Goal: Information Seeking & Learning: Check status

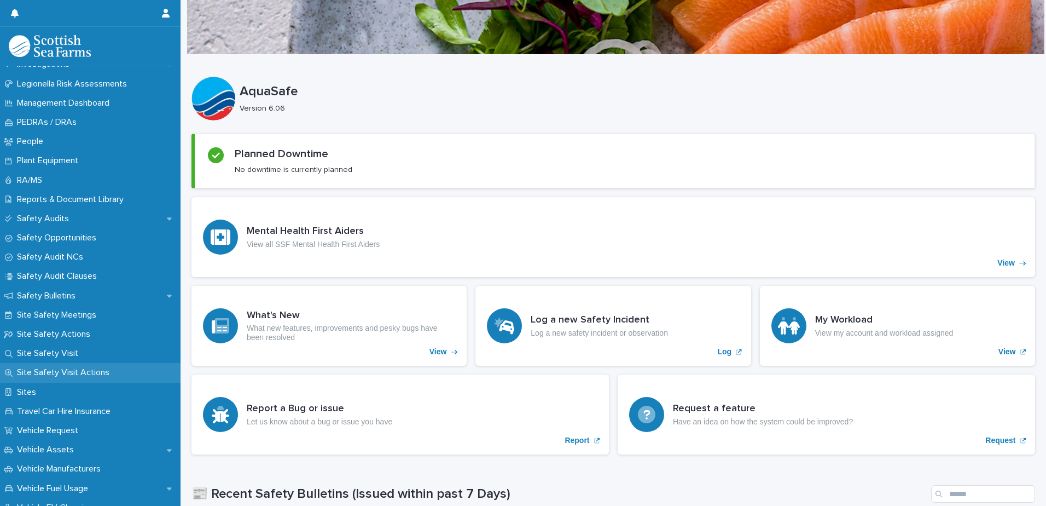
scroll to position [547, 0]
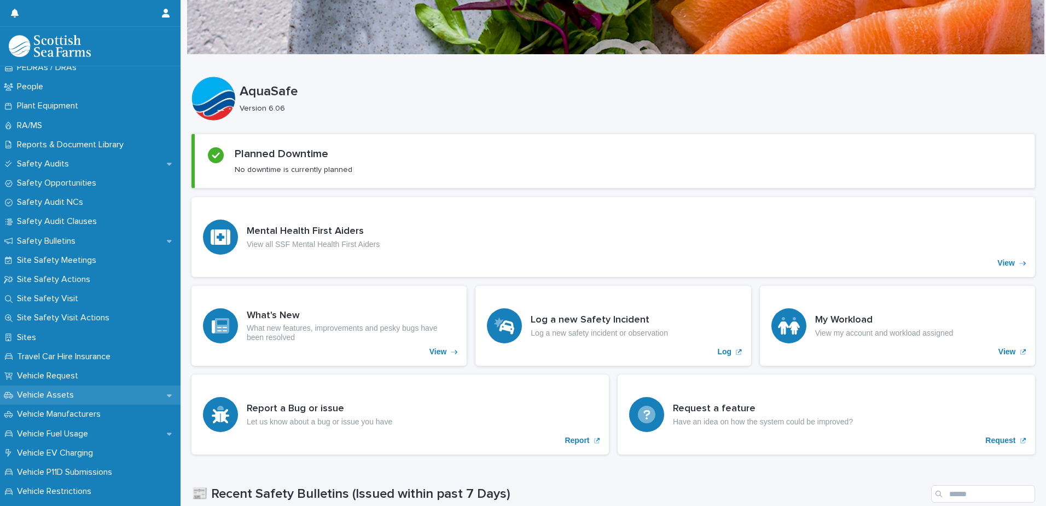
click at [59, 398] on p "Vehicle Assets" at bounding box center [48, 395] width 70 height 10
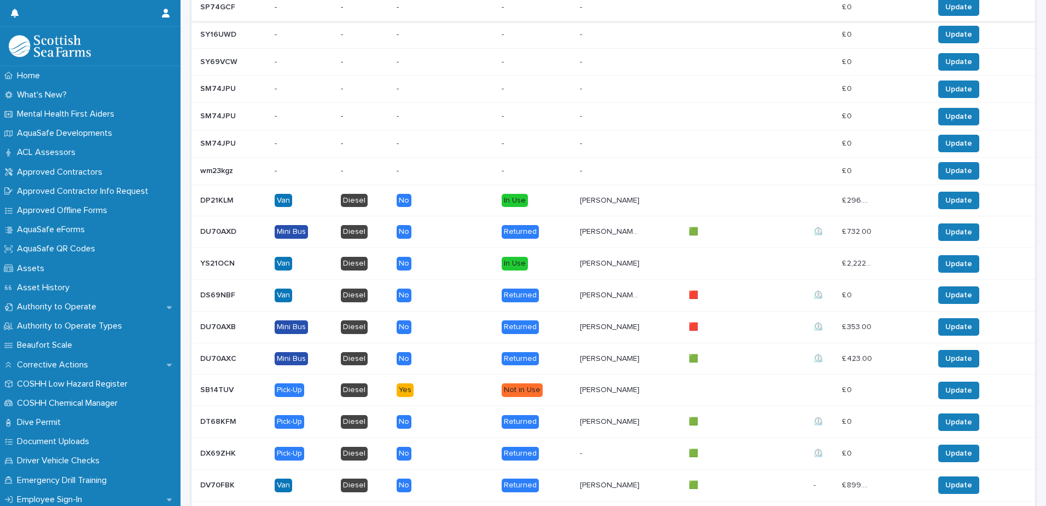
scroll to position [821, 0]
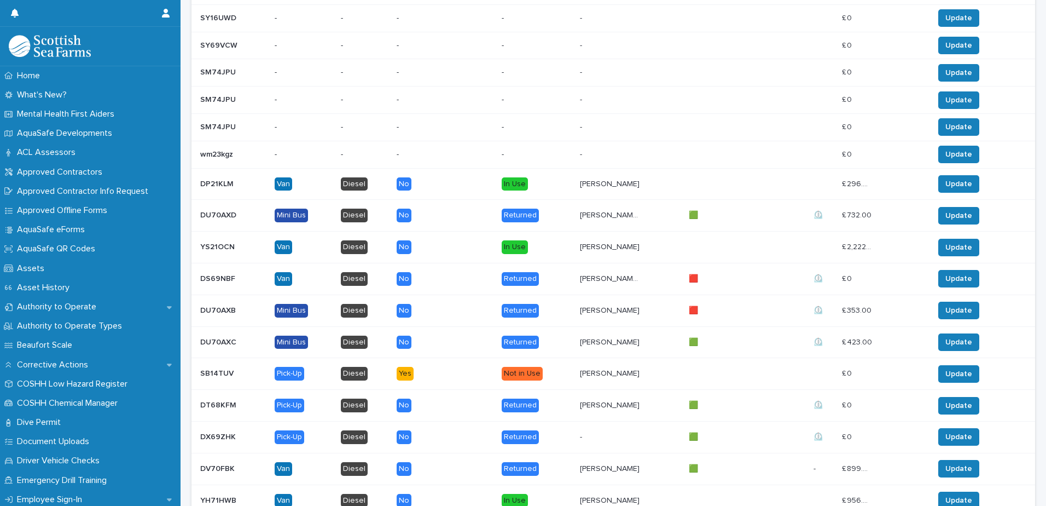
click at [580, 244] on p "[PERSON_NAME]" at bounding box center [611, 245] width 62 height 11
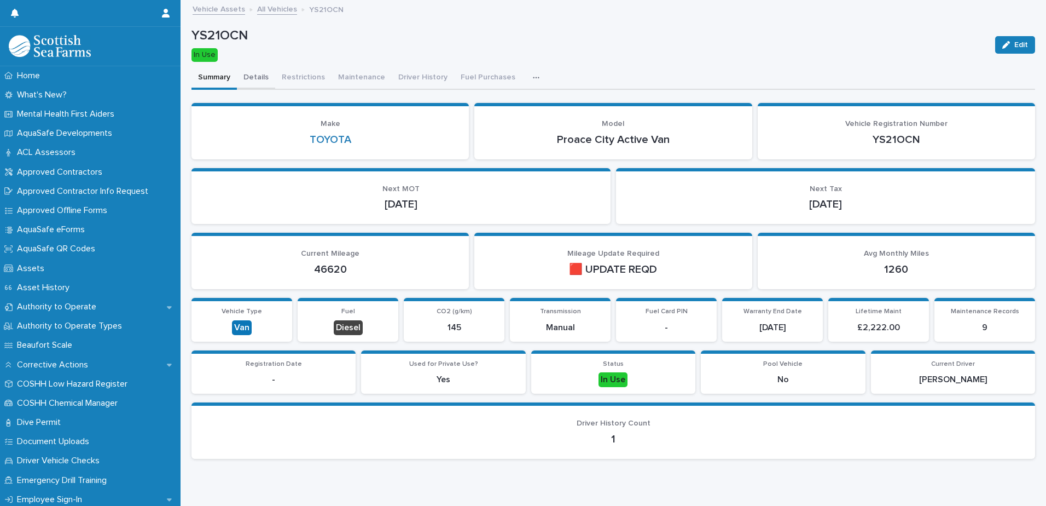
click at [258, 78] on button "Details" at bounding box center [256, 78] width 38 height 23
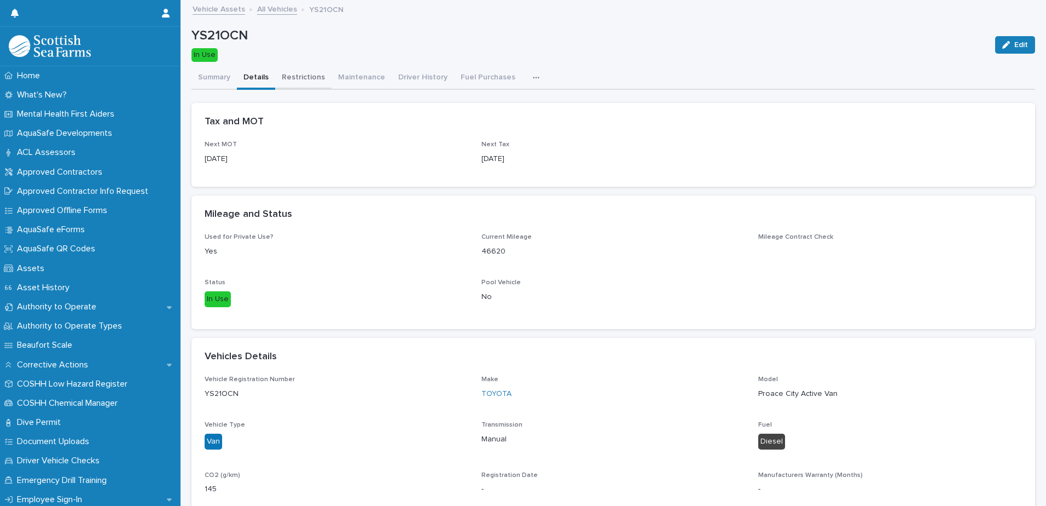
click at [296, 78] on button "Restrictions" at bounding box center [303, 78] width 56 height 23
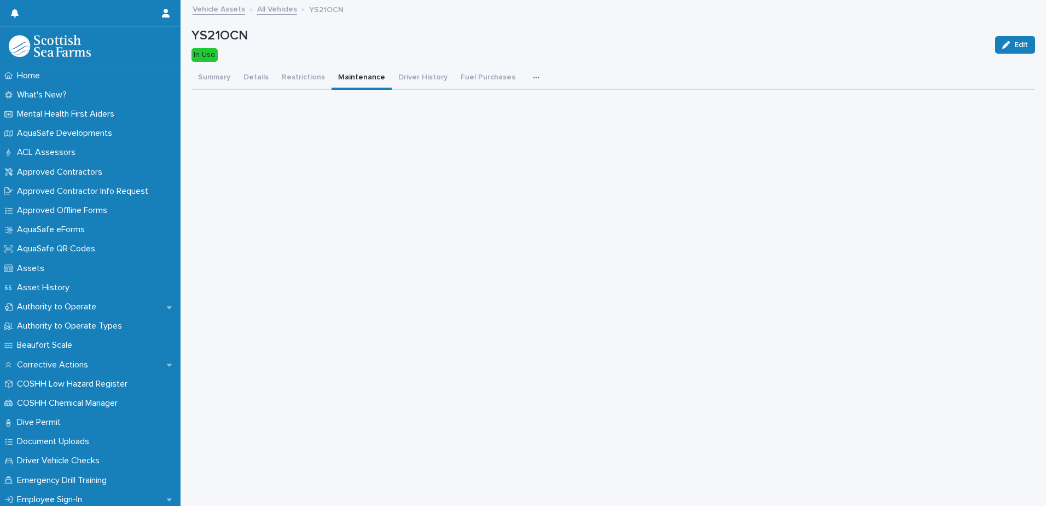
click at [361, 78] on button "Maintenance" at bounding box center [362, 78] width 60 height 23
click at [419, 77] on button "Driver History" at bounding box center [423, 78] width 62 height 23
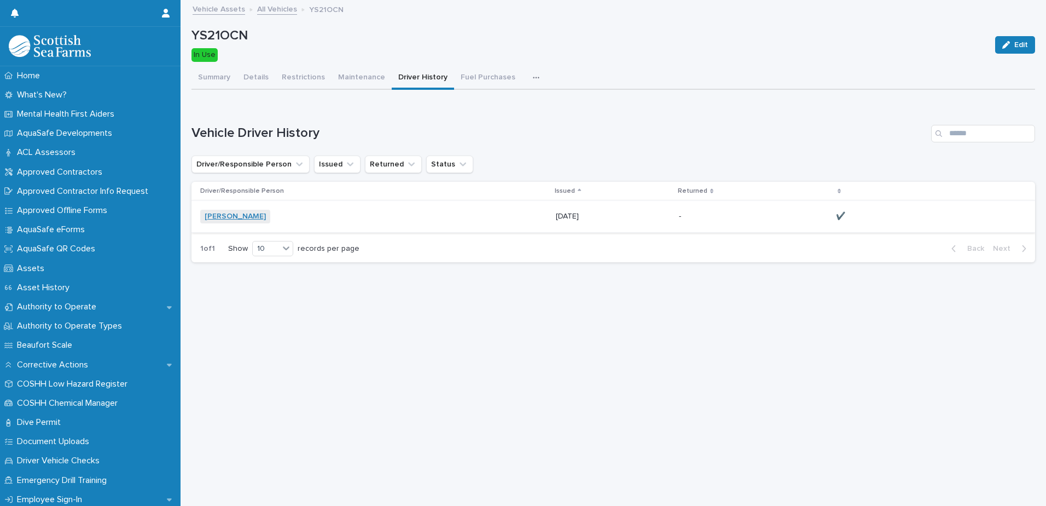
click at [226, 216] on link "[PERSON_NAME]" at bounding box center [235, 216] width 61 height 9
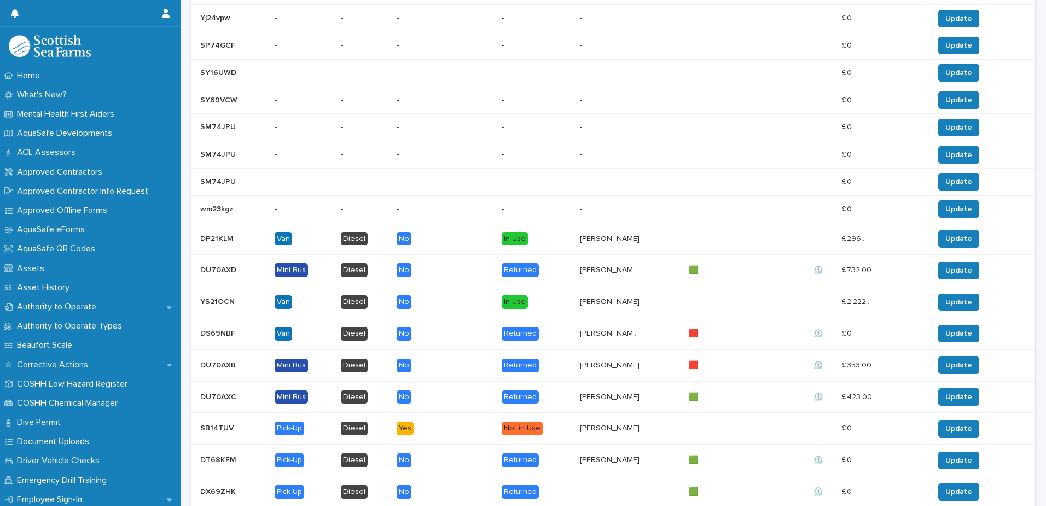
scroll to position [932, 0]
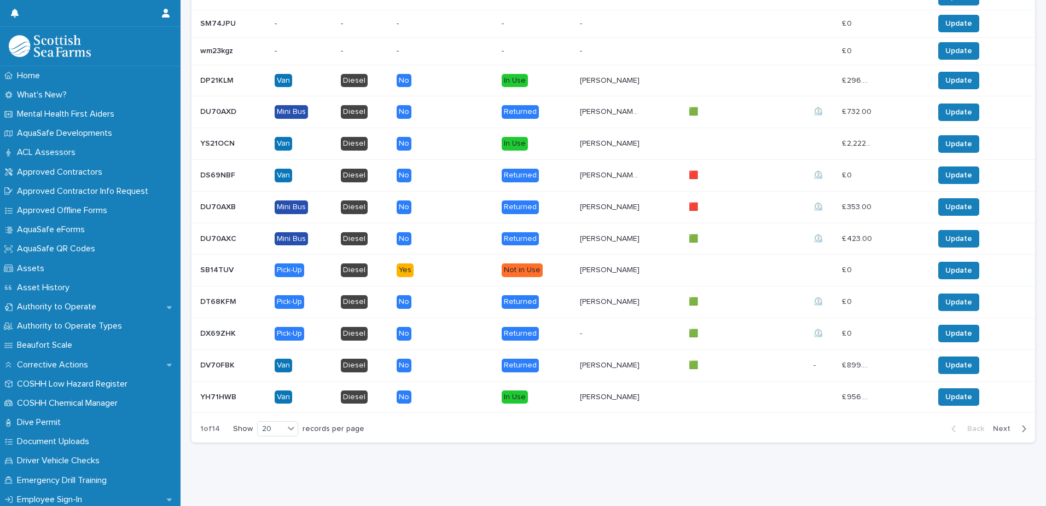
click at [219, 358] on p "DV70FBK" at bounding box center [218, 363] width 37 height 11
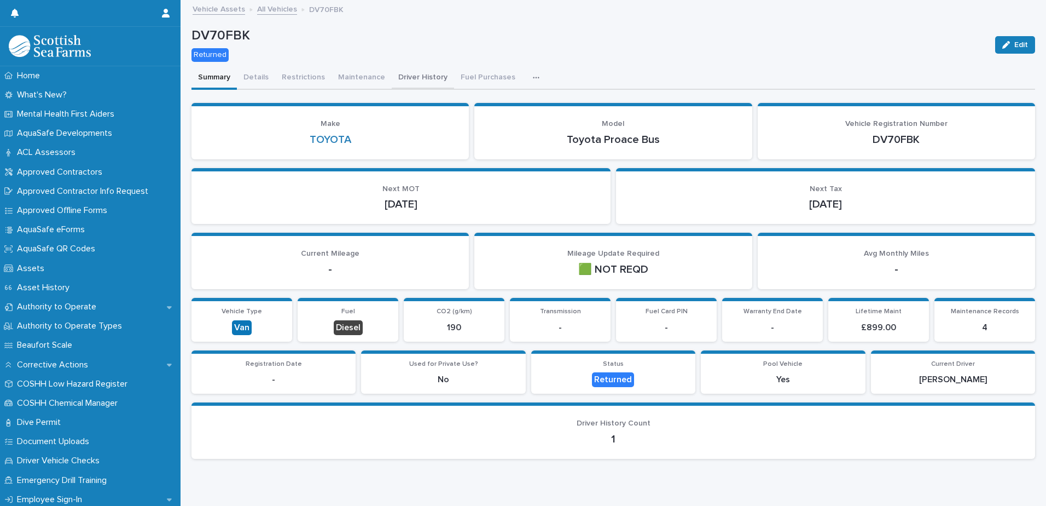
click at [418, 78] on button "Driver History" at bounding box center [423, 78] width 62 height 23
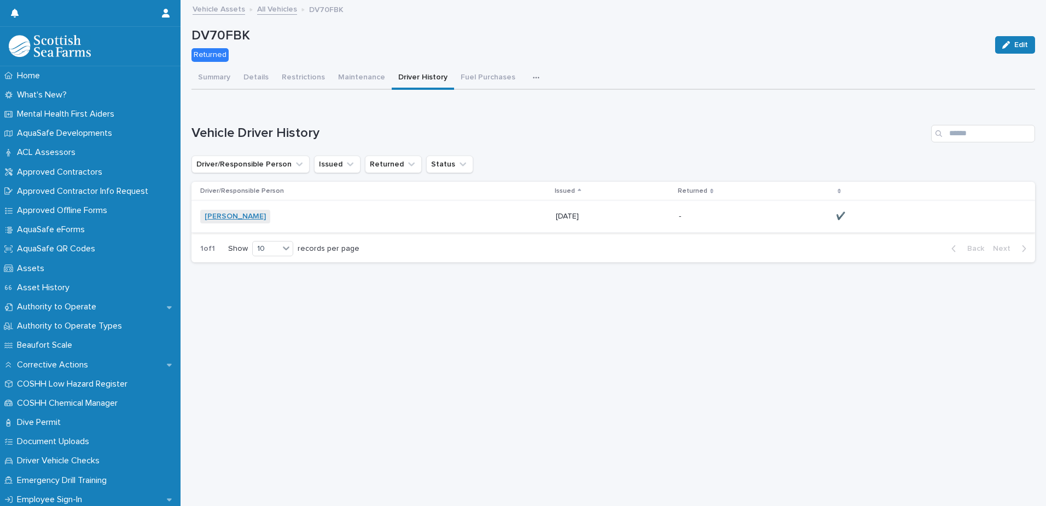
click at [245, 218] on link "[PERSON_NAME]" at bounding box center [235, 216] width 61 height 9
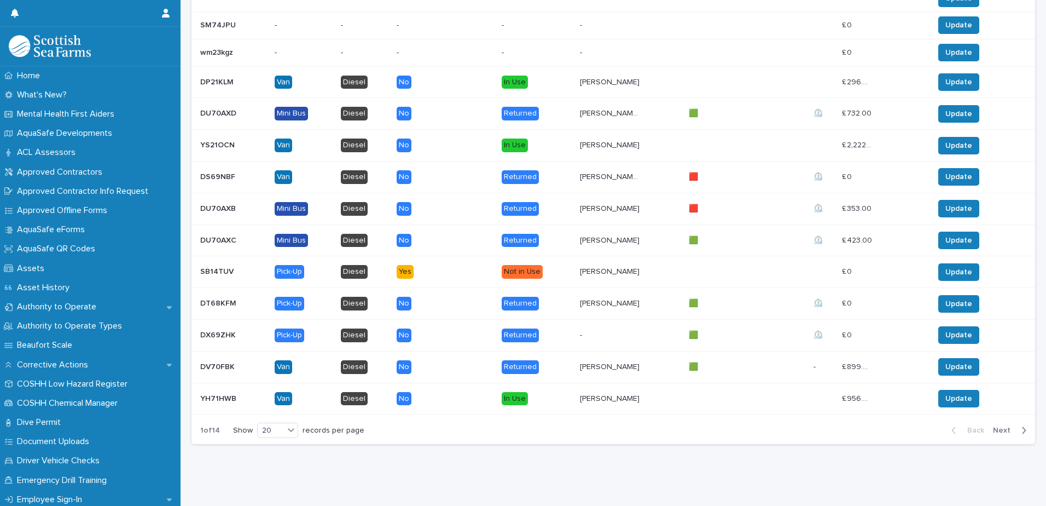
scroll to position [930, 0]
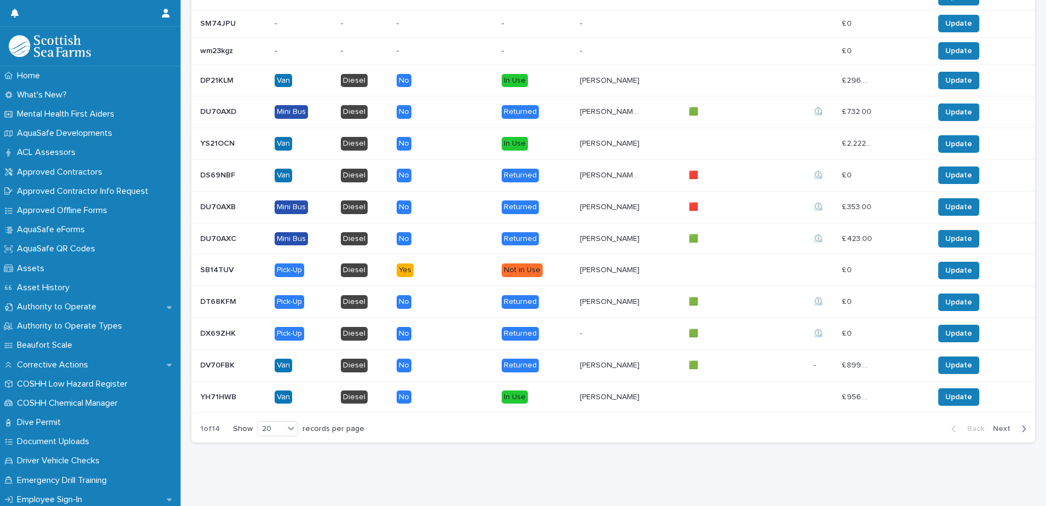
click at [224, 391] on p "YH71HWB" at bounding box center [219, 395] width 38 height 11
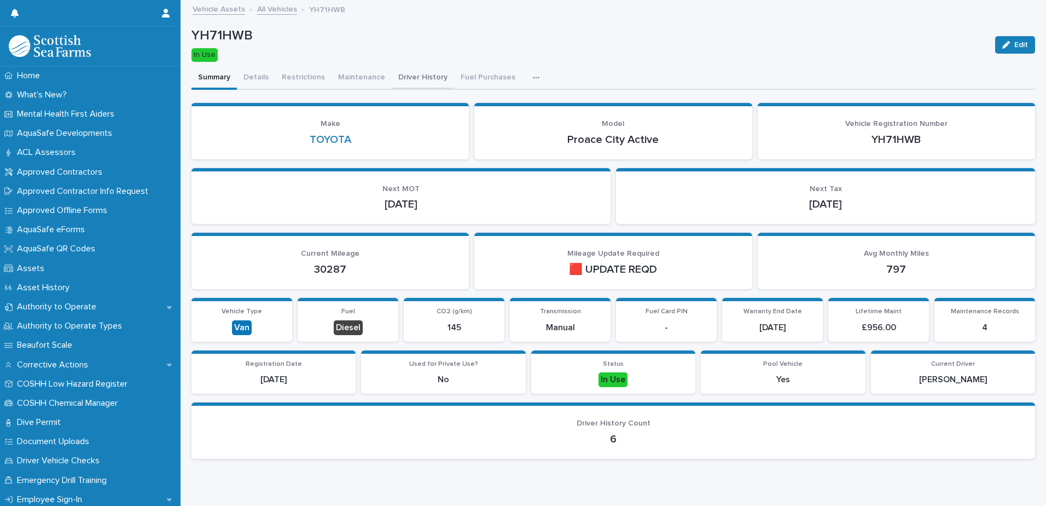
click at [406, 76] on button "Driver History" at bounding box center [423, 78] width 62 height 23
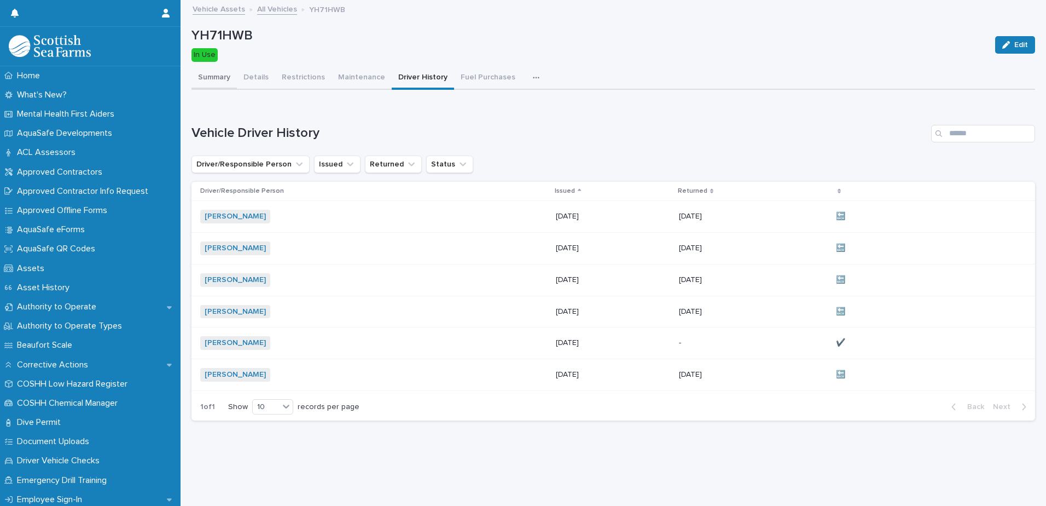
click at [226, 77] on button "Summary" at bounding box center [214, 78] width 45 height 23
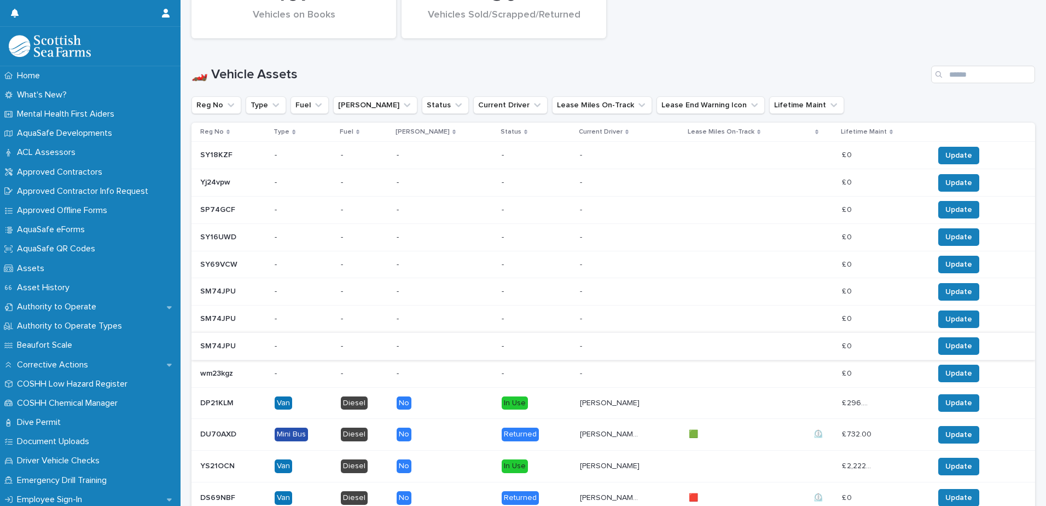
scroll to position [932, 0]
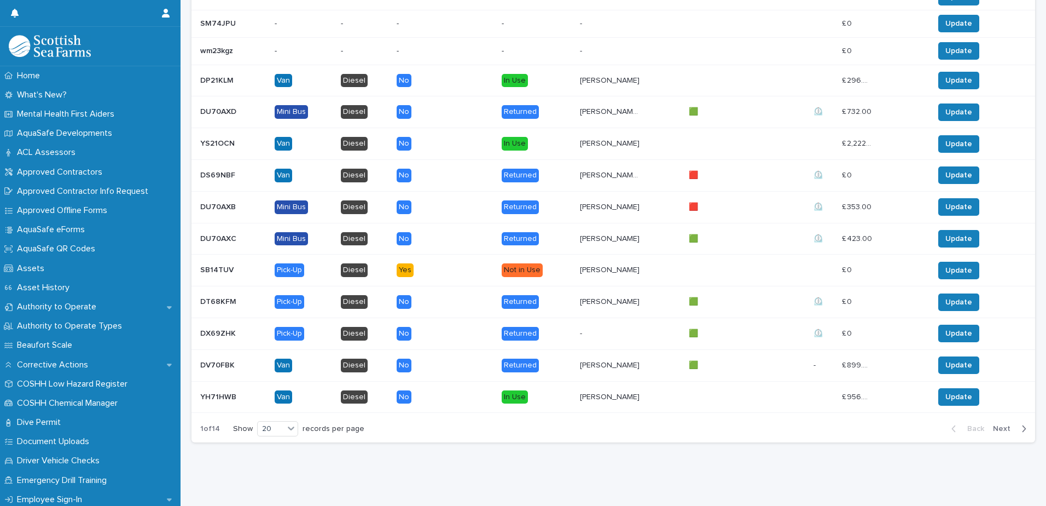
click at [999, 425] on span "Next" at bounding box center [1005, 429] width 24 height 8
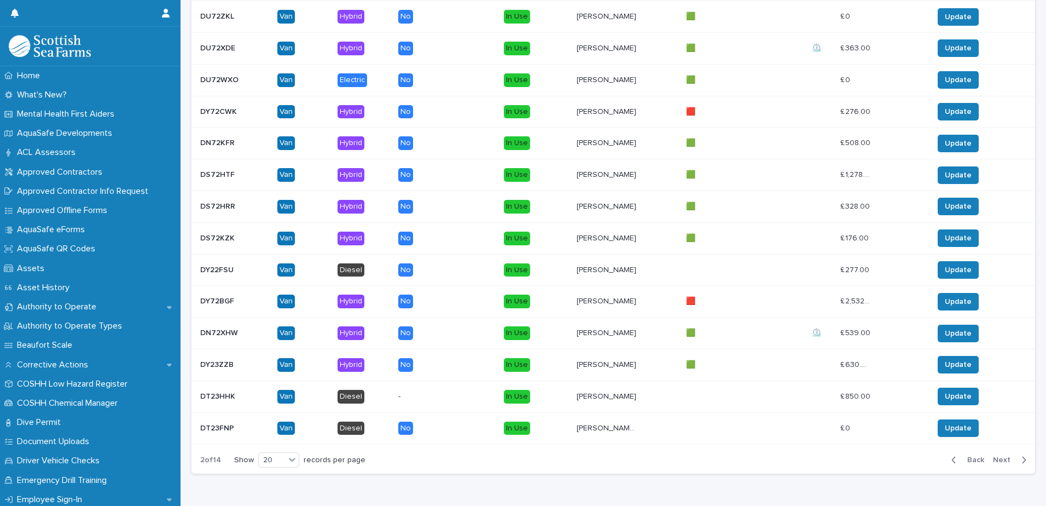
click at [219, 334] on p "DN72XHW" at bounding box center [220, 331] width 40 height 11
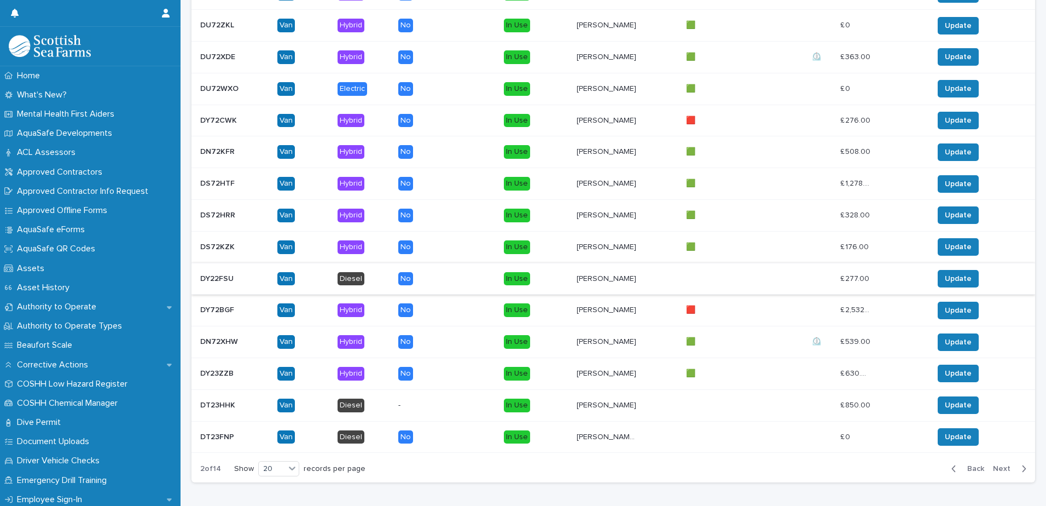
scroll to position [972, 0]
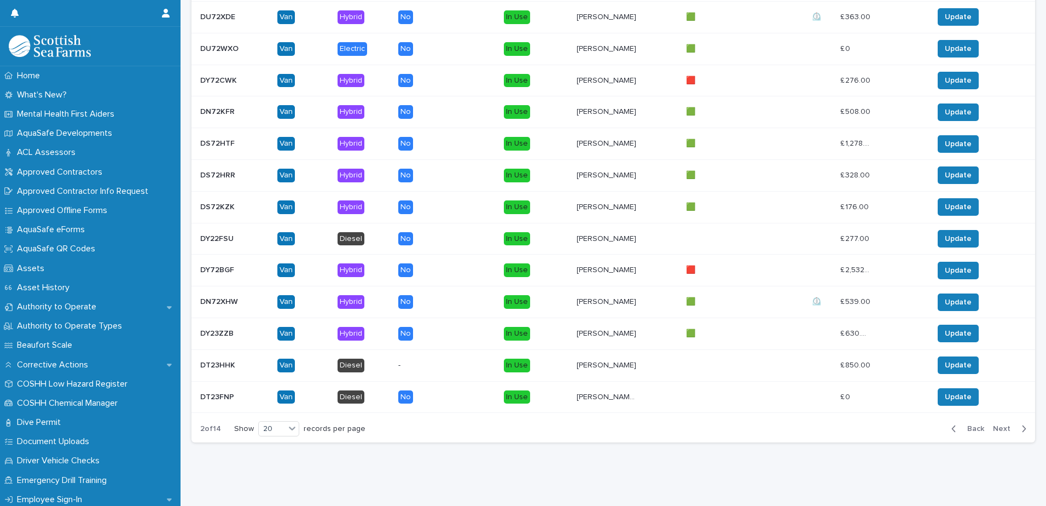
click at [219, 200] on p "DS72KZK" at bounding box center [218, 205] width 37 height 11
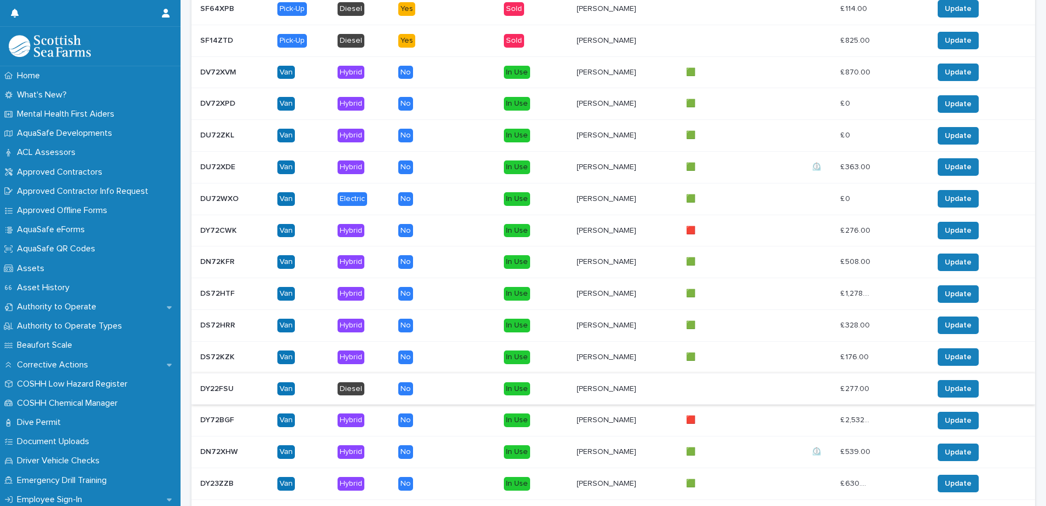
scroll to position [808, 0]
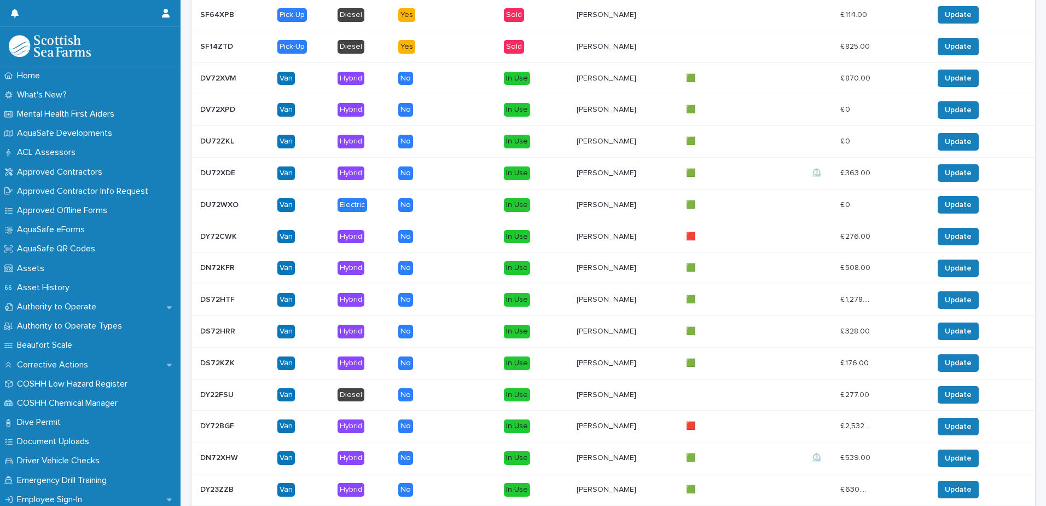
click at [217, 174] on p "DU72XDE" at bounding box center [218, 171] width 37 height 11
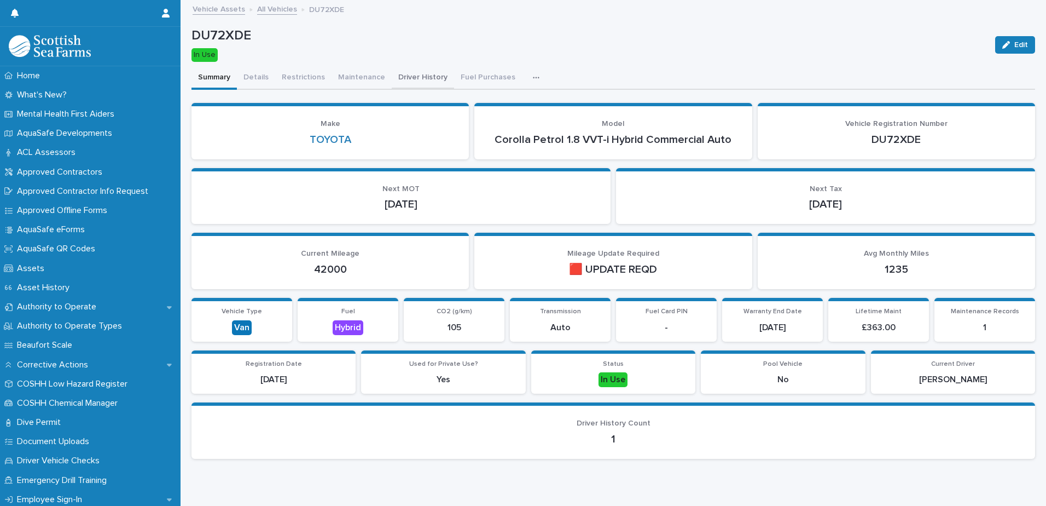
click at [427, 77] on button "Driver History" at bounding box center [423, 78] width 62 height 23
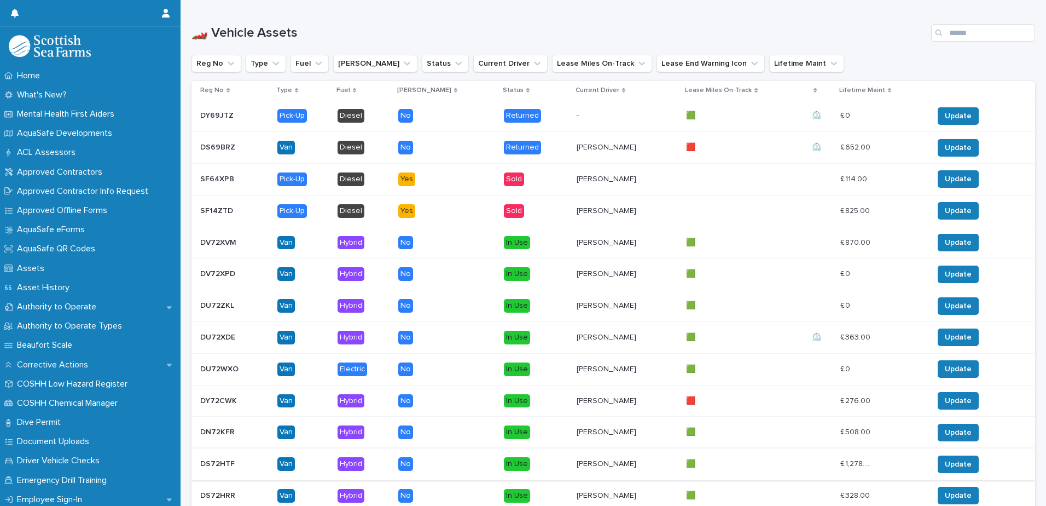
scroll to position [972, 0]
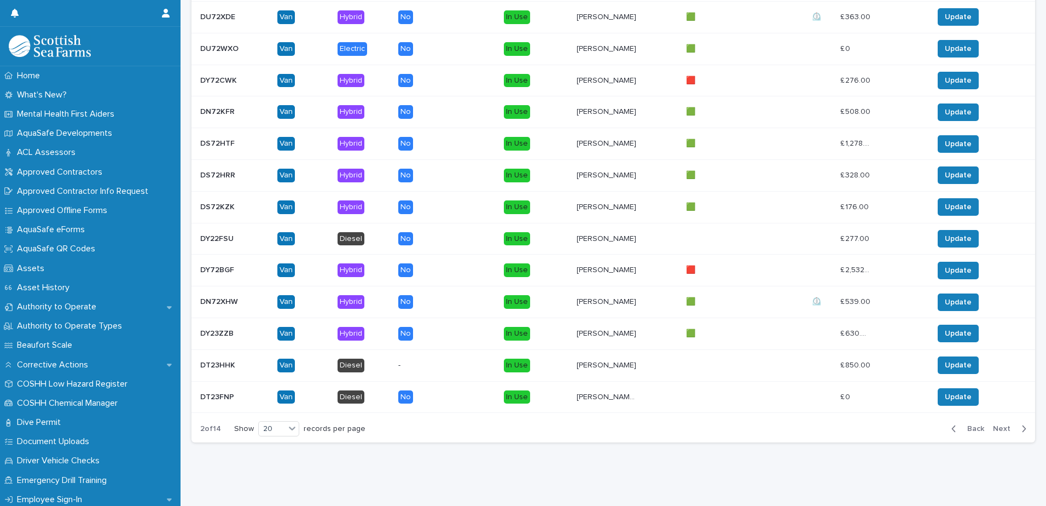
click at [993, 425] on span "Next" at bounding box center [1005, 429] width 24 height 8
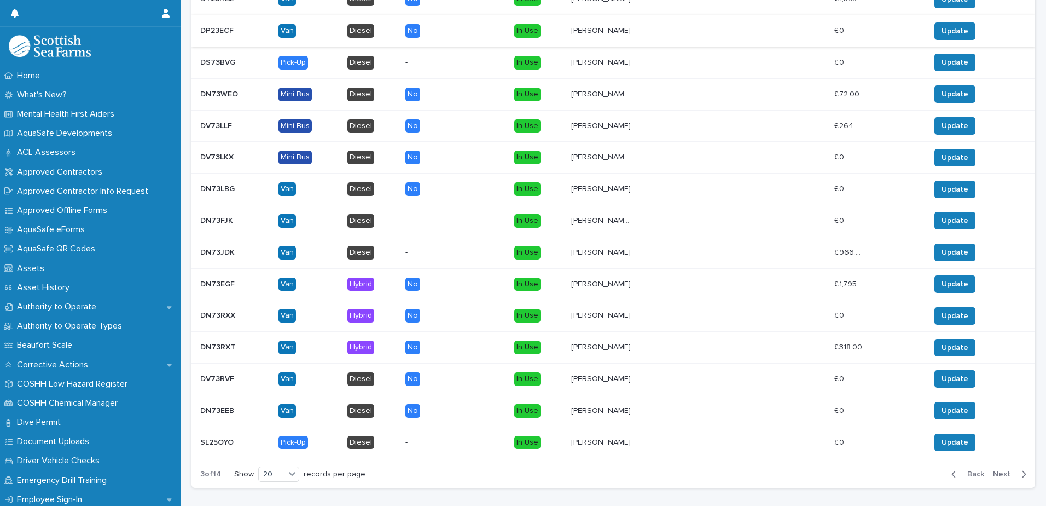
scroll to position [972, 0]
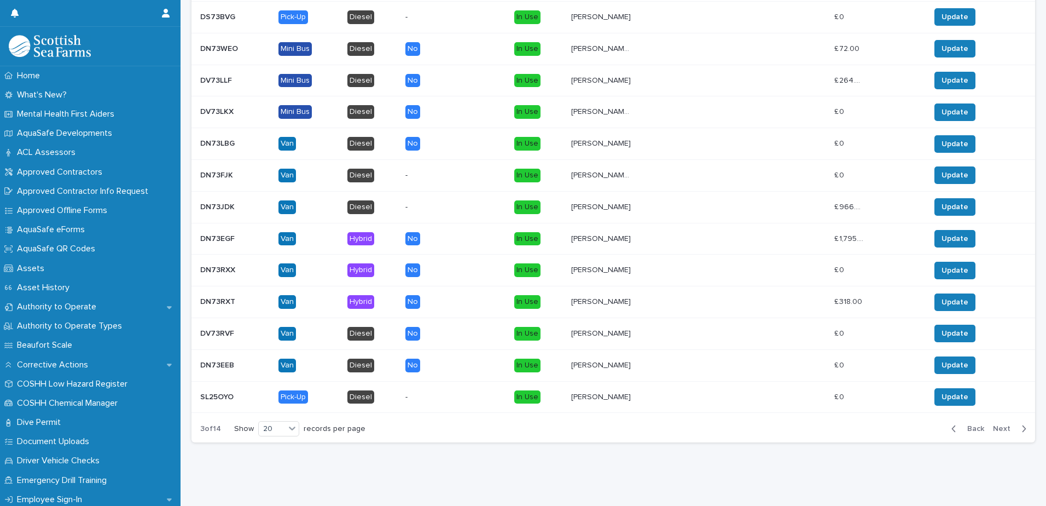
click at [214, 390] on p "SL25OYO" at bounding box center [218, 395] width 36 height 11
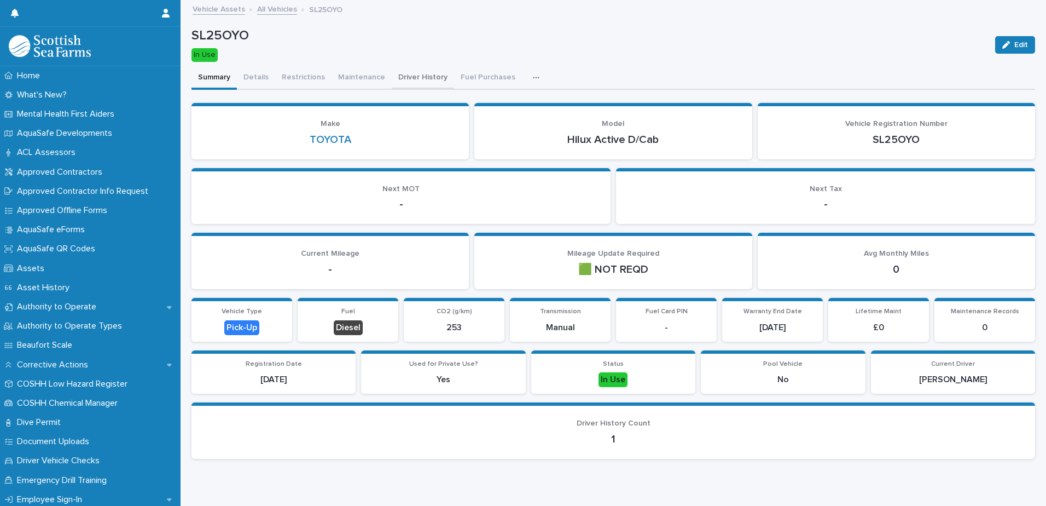
click at [419, 77] on button "Driver History" at bounding box center [423, 78] width 62 height 23
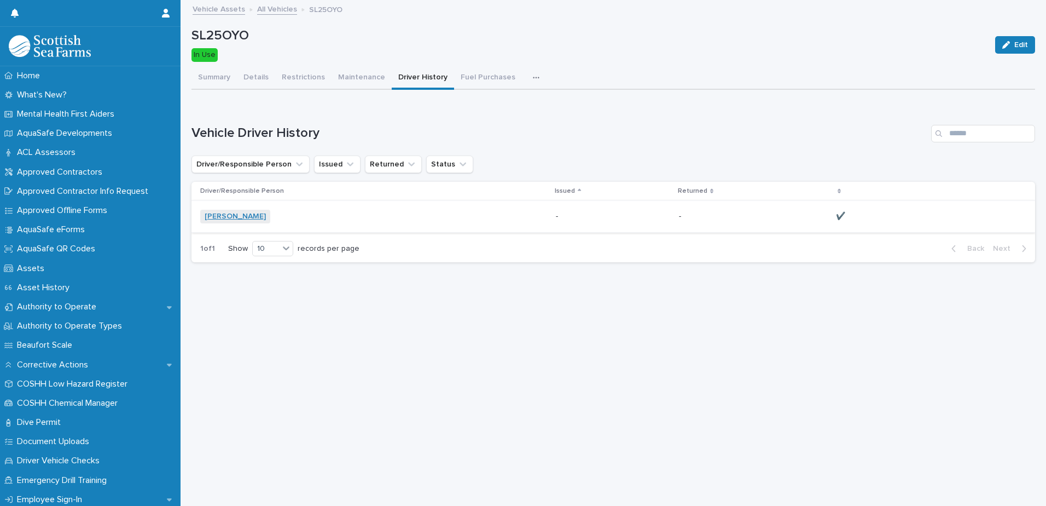
click at [225, 215] on link "[PERSON_NAME]" at bounding box center [235, 216] width 61 height 9
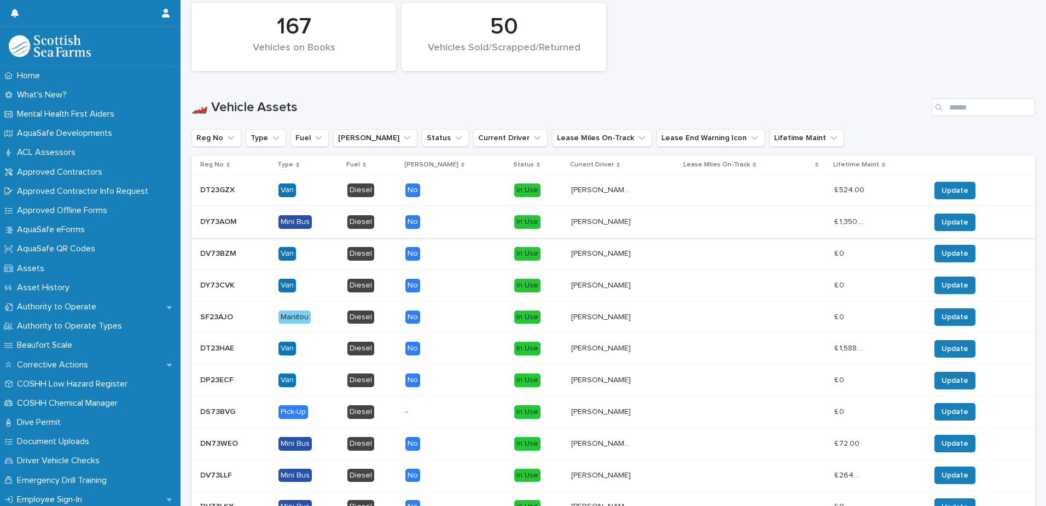
scroll to position [657, 0]
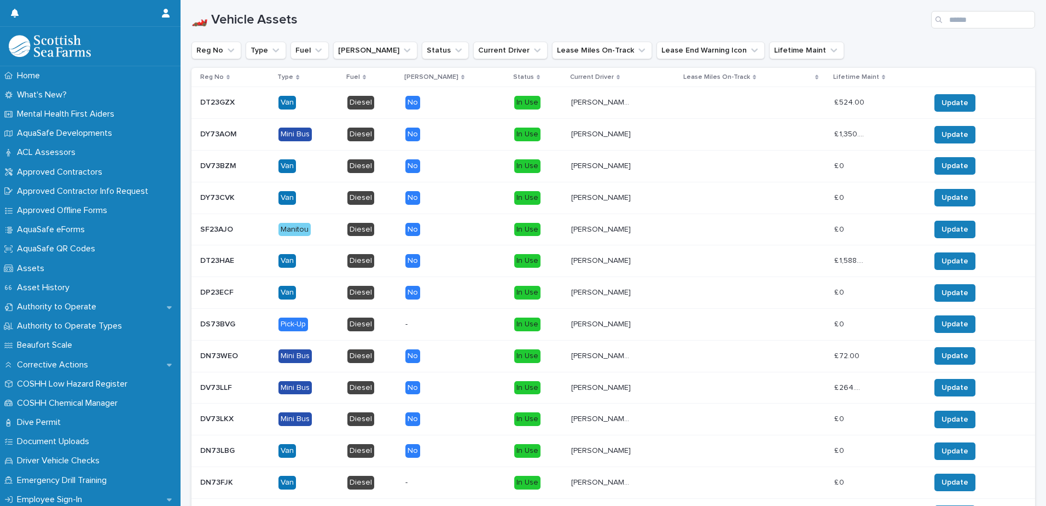
click at [298, 76] on div "Type" at bounding box center [308, 77] width 62 height 12
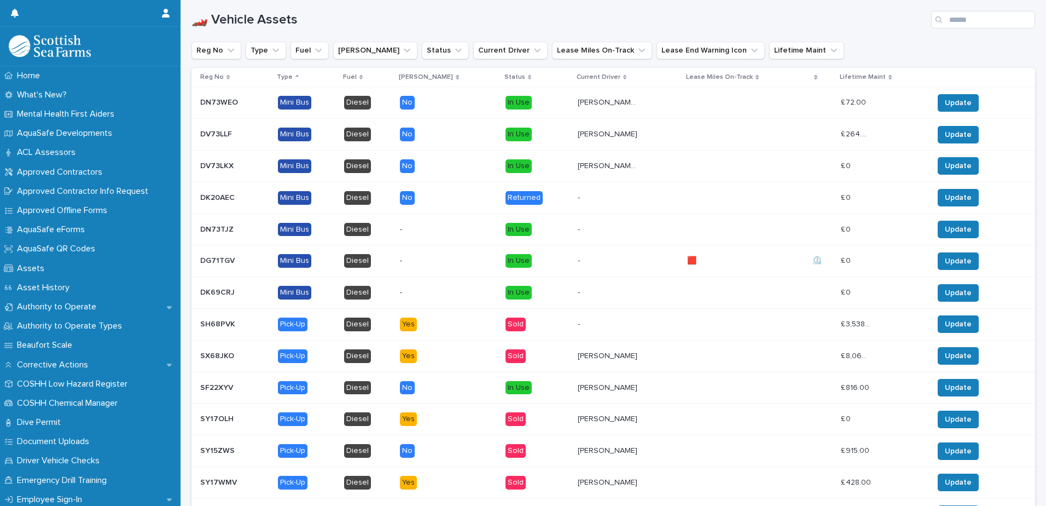
click at [216, 354] on p "SX68JKO" at bounding box center [218, 354] width 36 height 11
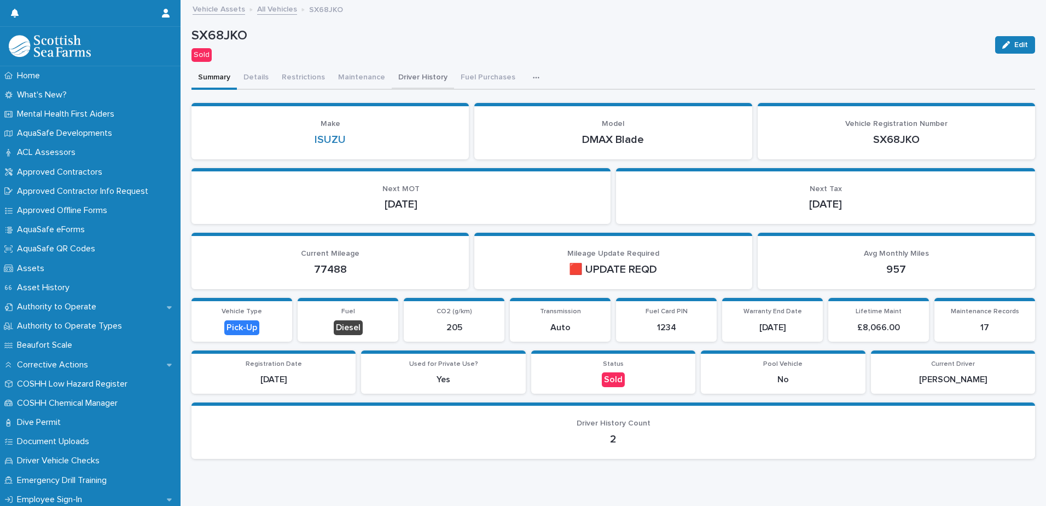
click at [409, 78] on button "Driver History" at bounding box center [423, 78] width 62 height 23
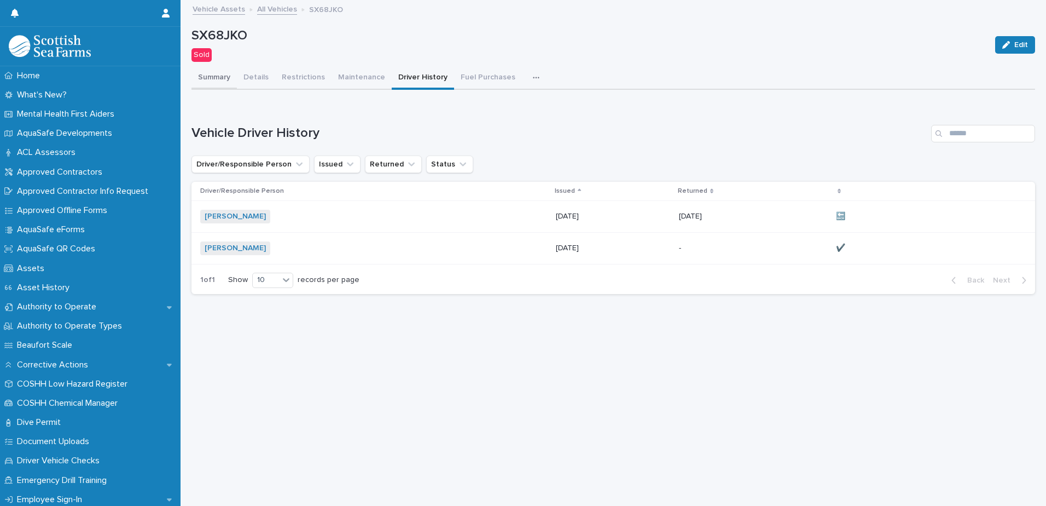
click at [223, 75] on button "Summary" at bounding box center [214, 78] width 45 height 23
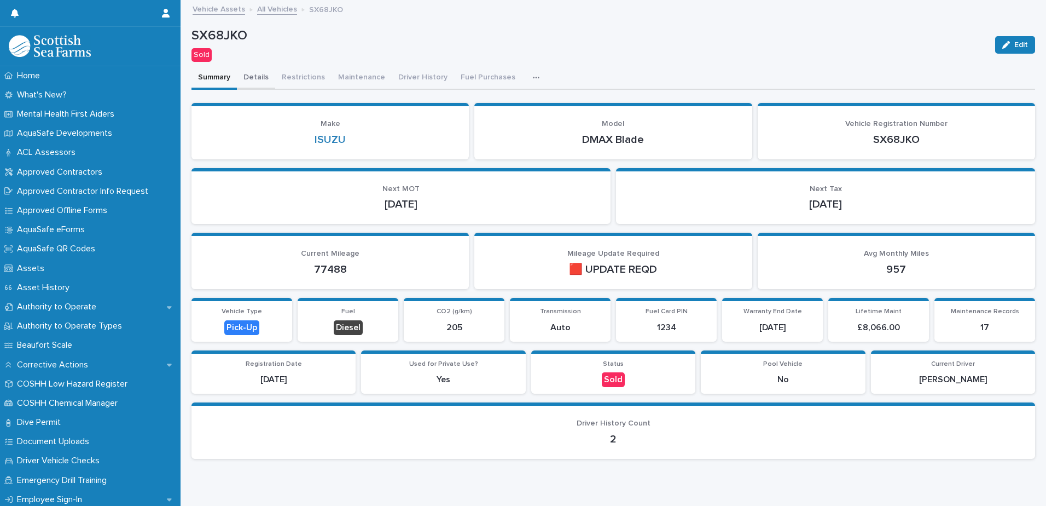
click at [264, 83] on button "Details" at bounding box center [256, 78] width 38 height 23
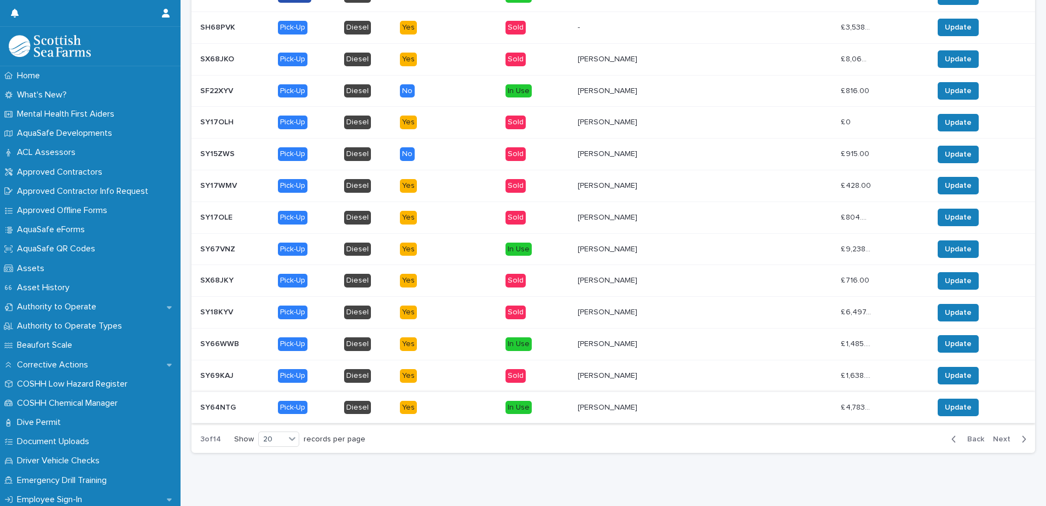
scroll to position [972, 0]
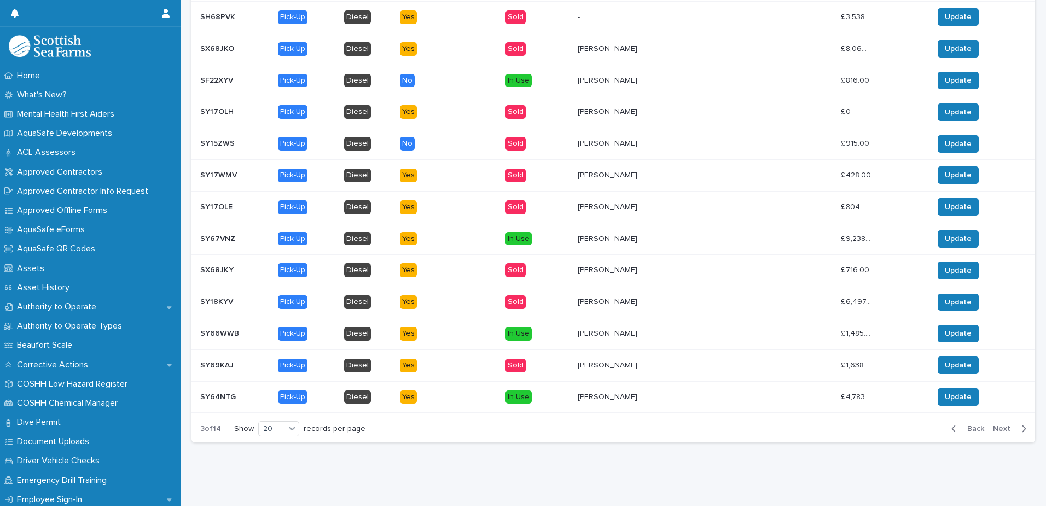
click at [993, 425] on span "Next" at bounding box center [1005, 429] width 24 height 8
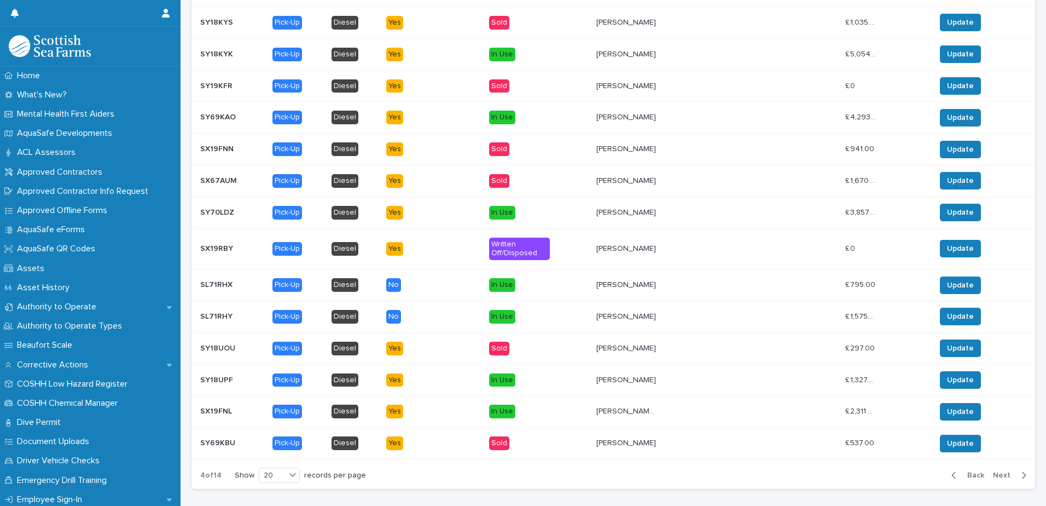
scroll to position [917, 0]
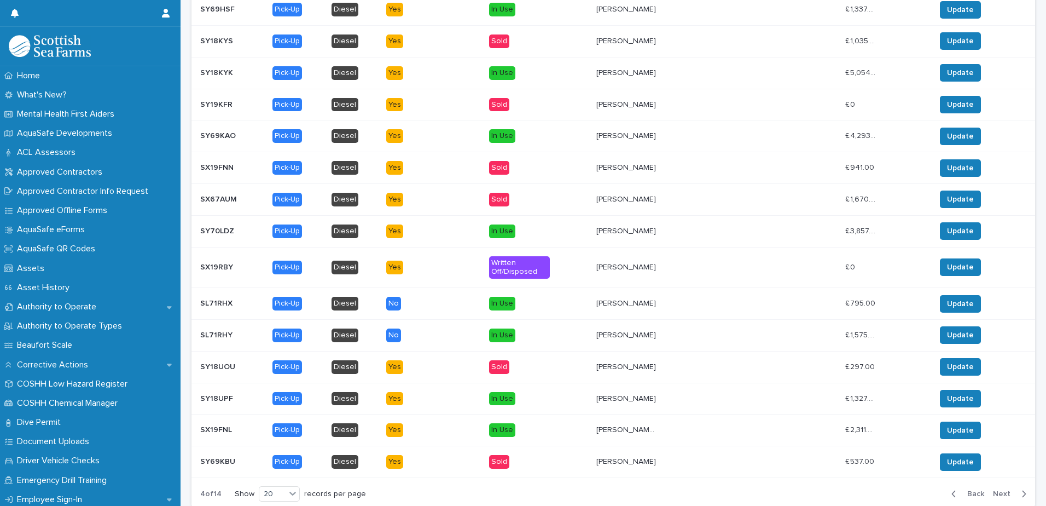
click at [997, 491] on span "Next" at bounding box center [1005, 494] width 24 height 8
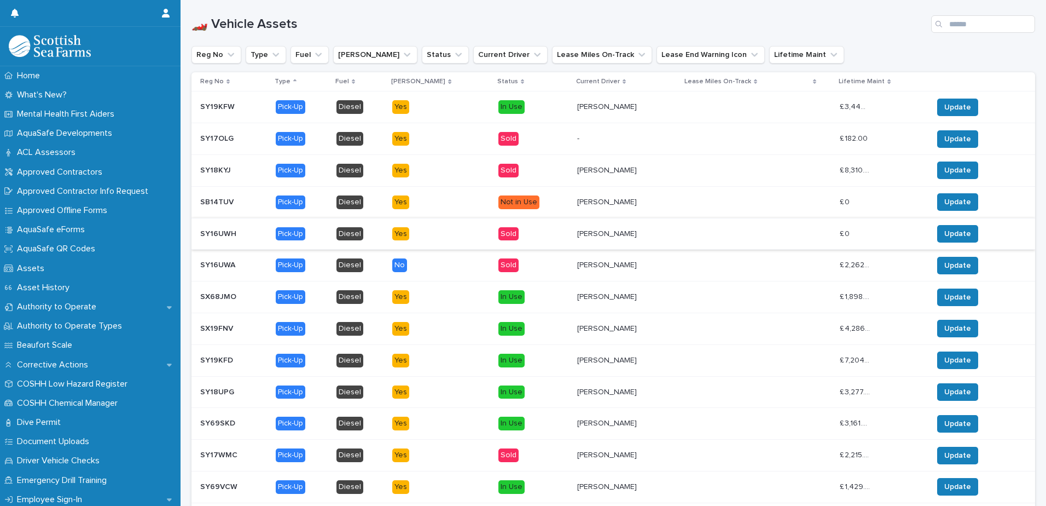
scroll to position [643, 0]
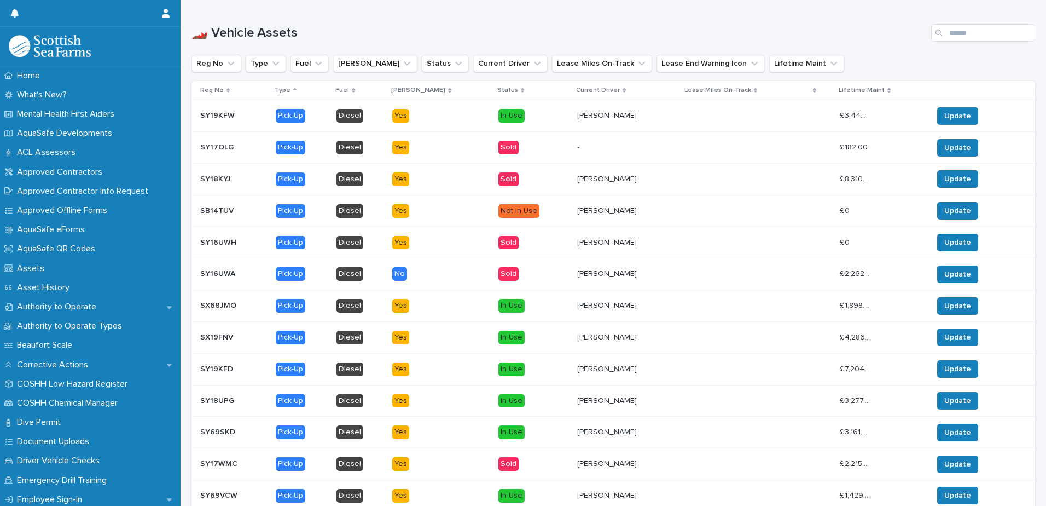
click at [576, 87] on p "Current Driver" at bounding box center [598, 90] width 44 height 12
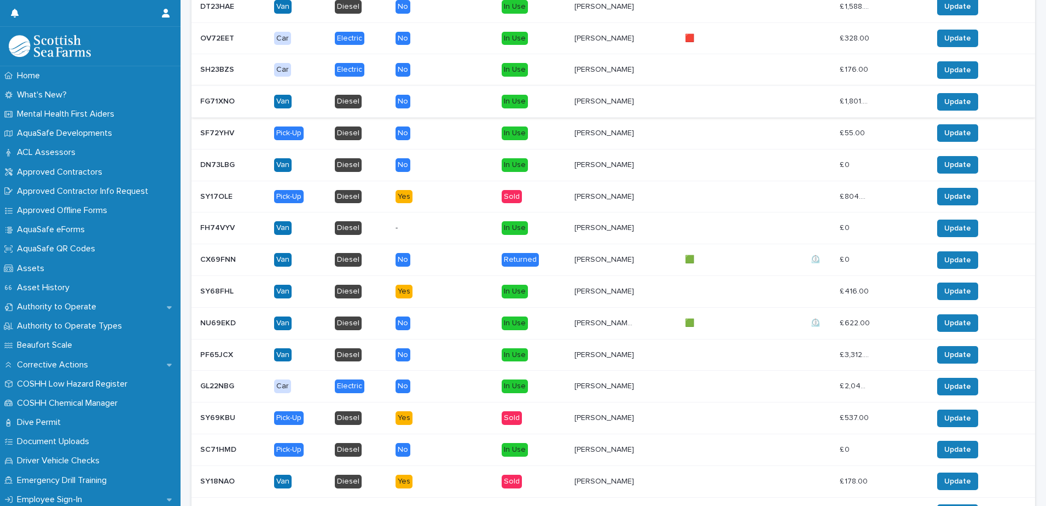
scroll to position [972, 0]
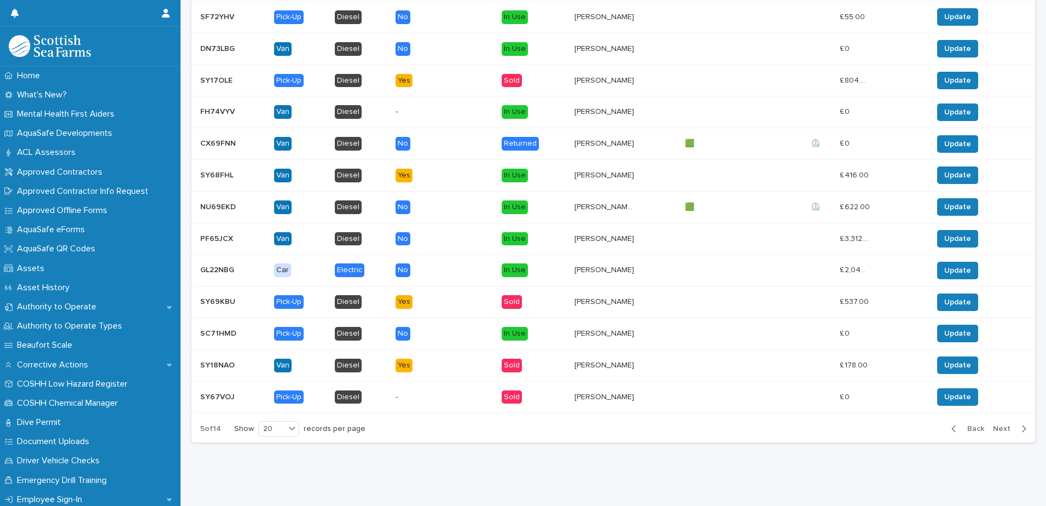
click at [965, 425] on span "Back" at bounding box center [973, 429] width 24 height 8
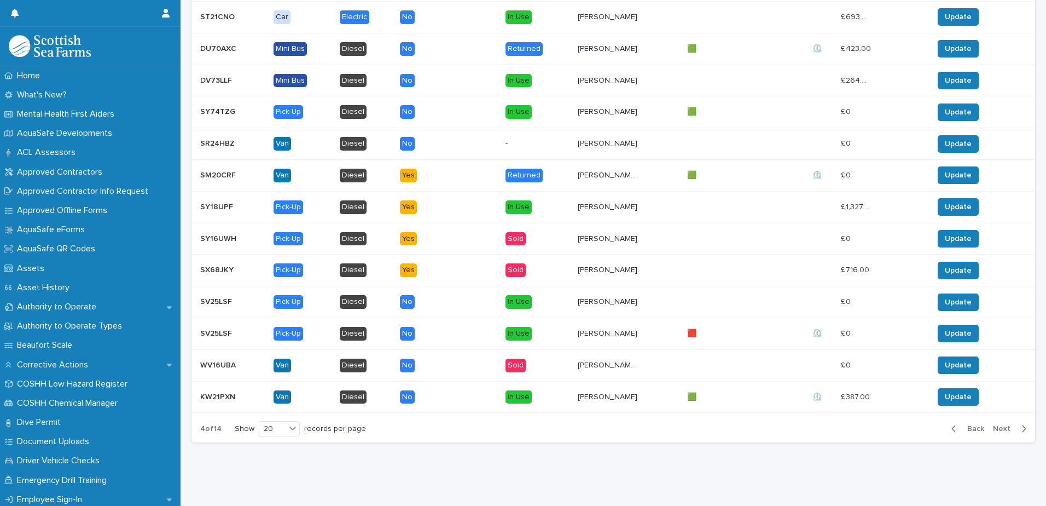
click at [972, 425] on span "Back" at bounding box center [973, 429] width 24 height 8
click at [972, 420] on section "Reg No Type Fuel [PERSON_NAME] Status Current Driver Lease Miles On-Track Lifet…" at bounding box center [614, 101] width 844 height 681
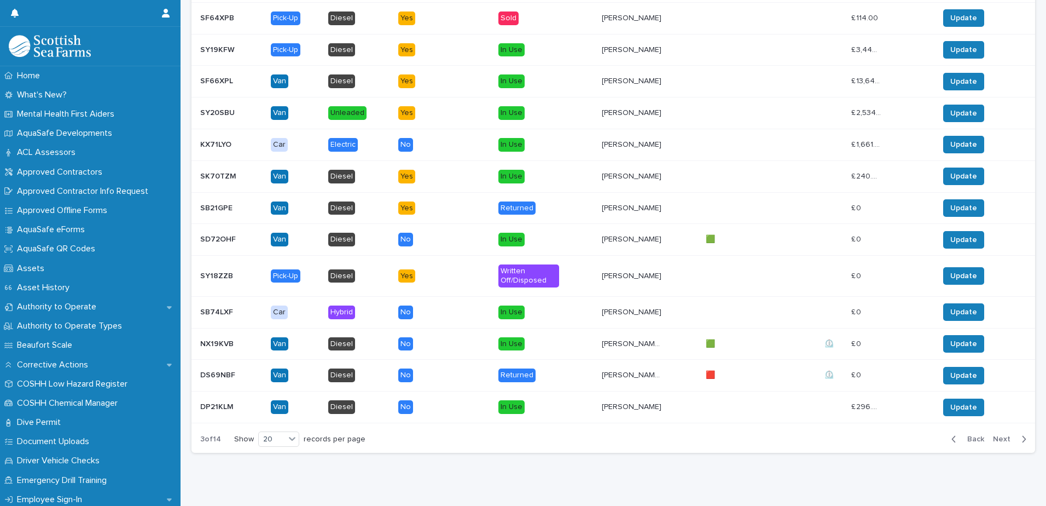
click at [972, 420] on td "Update" at bounding box center [985, 407] width 101 height 32
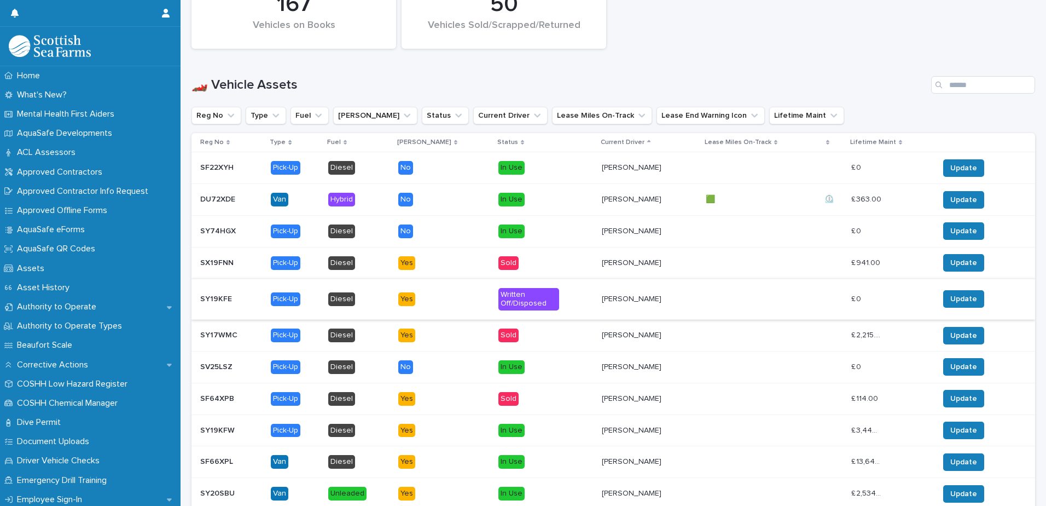
scroll to position [602, 0]
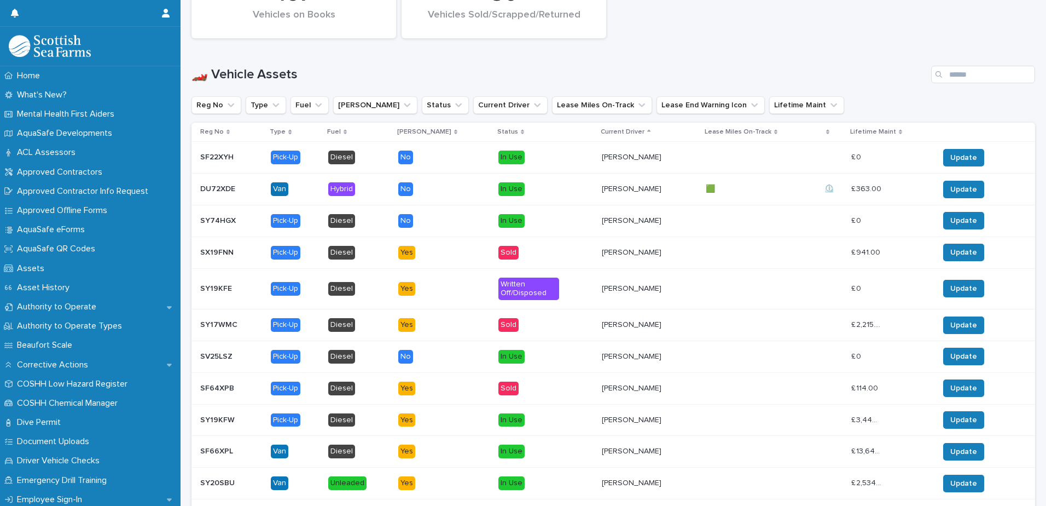
click at [210, 355] on p "SV25LSZ" at bounding box center [217, 355] width 34 height 11
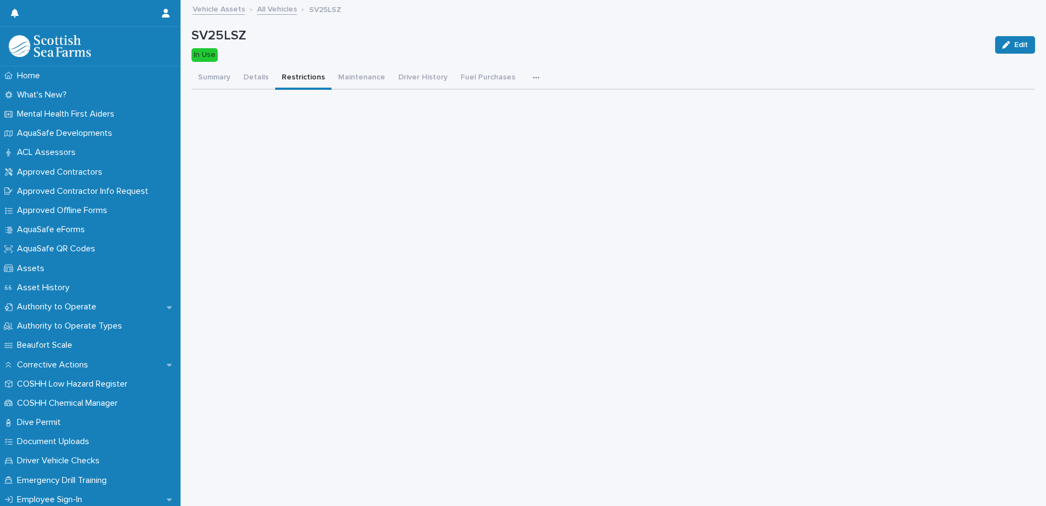
click at [306, 78] on button "Restrictions" at bounding box center [303, 78] width 56 height 23
click at [339, 74] on button "Maintenance" at bounding box center [362, 78] width 60 height 23
click at [425, 75] on button "Driver History" at bounding box center [423, 78] width 62 height 23
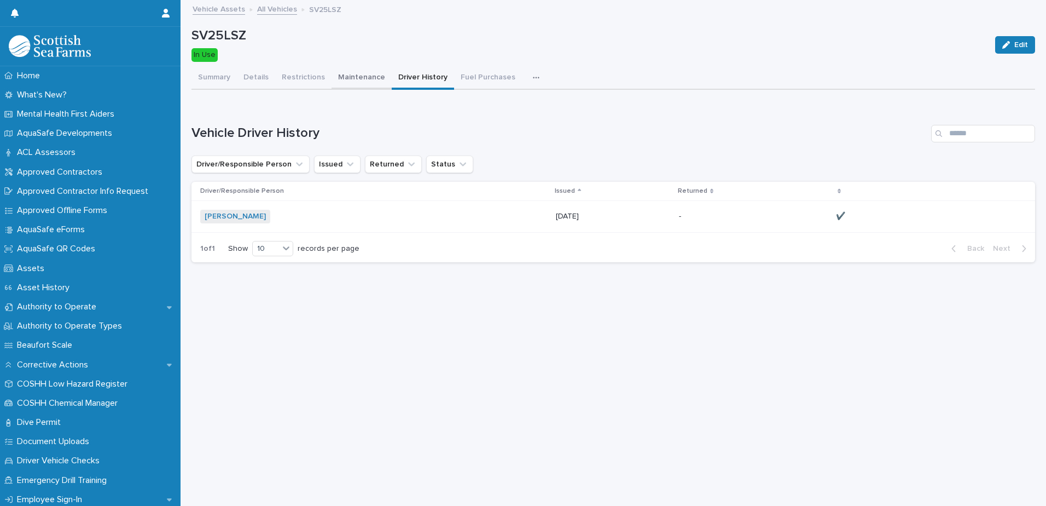
click at [349, 80] on button "Maintenance" at bounding box center [362, 78] width 60 height 23
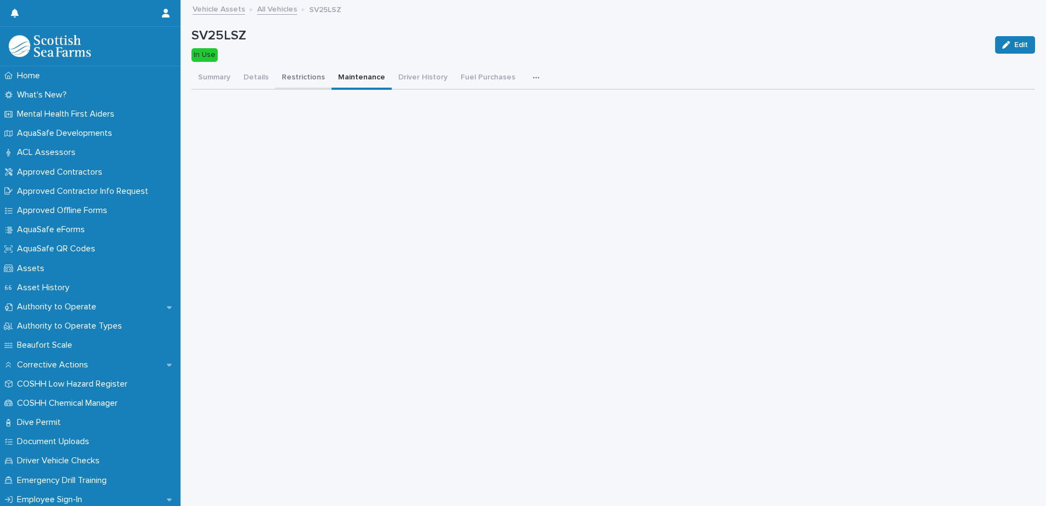
click at [287, 74] on button "Restrictions" at bounding box center [303, 78] width 56 height 23
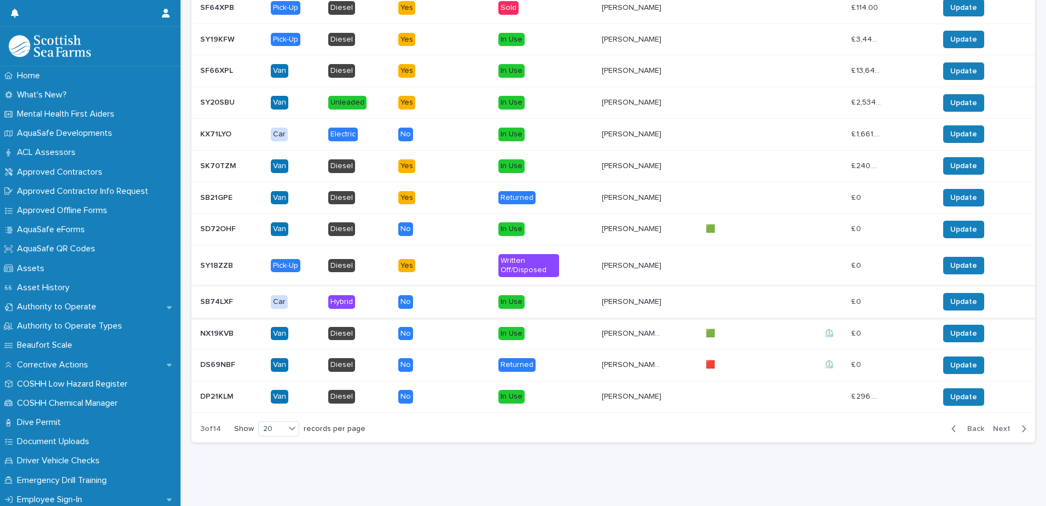
scroll to position [990, 0]
click at [993, 425] on span "Next" at bounding box center [1005, 429] width 24 height 8
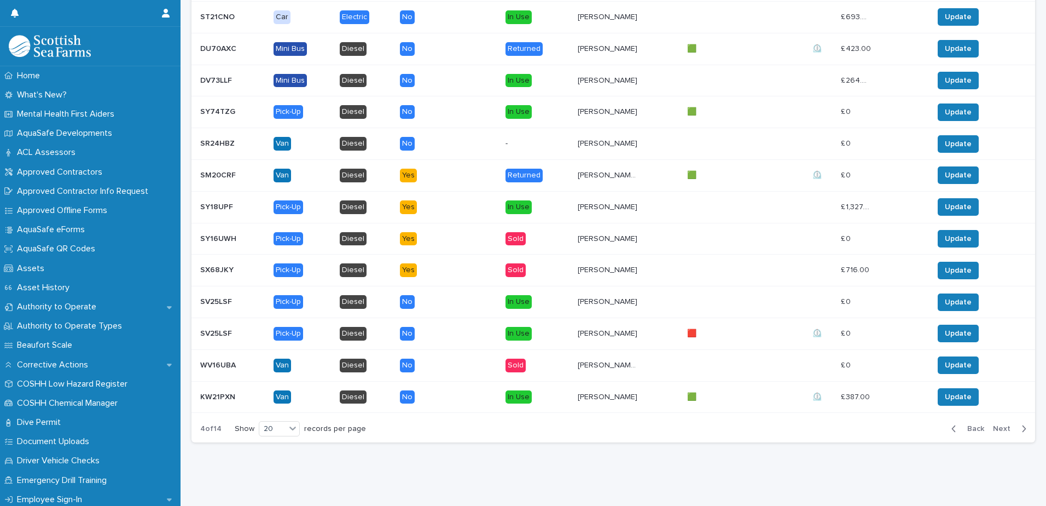
scroll to position [972, 0]
click at [998, 425] on span "Next" at bounding box center [1005, 429] width 24 height 8
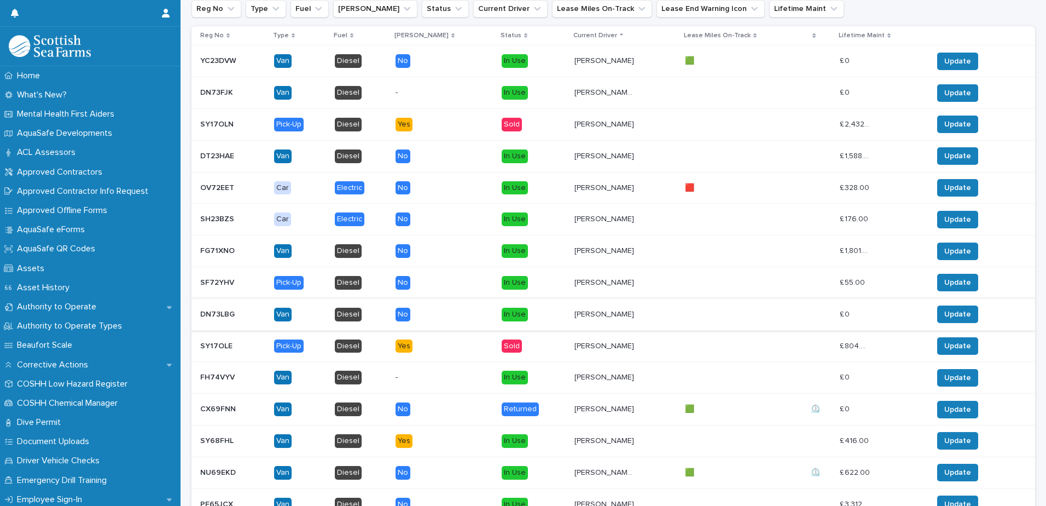
scroll to position [972, 0]
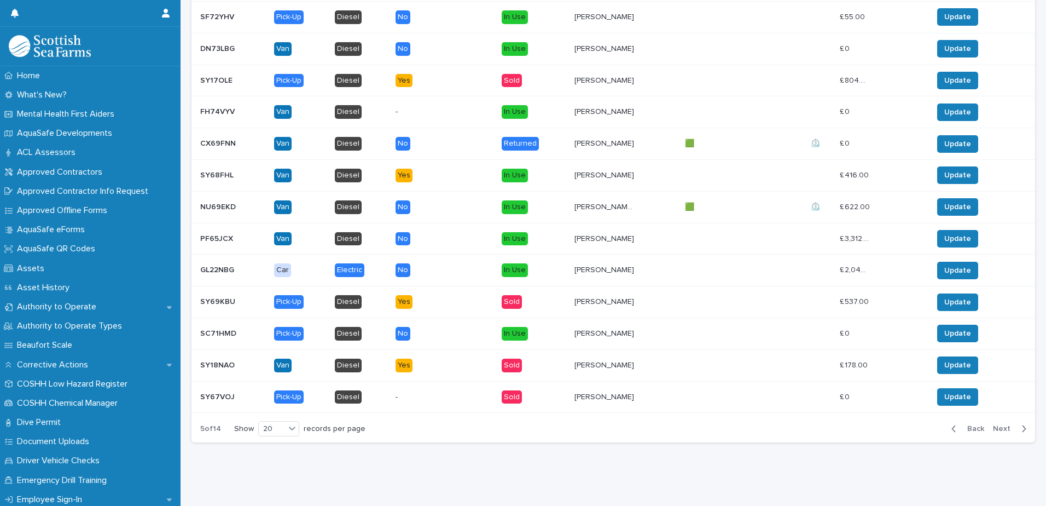
click at [999, 425] on span "Next" at bounding box center [1005, 429] width 24 height 8
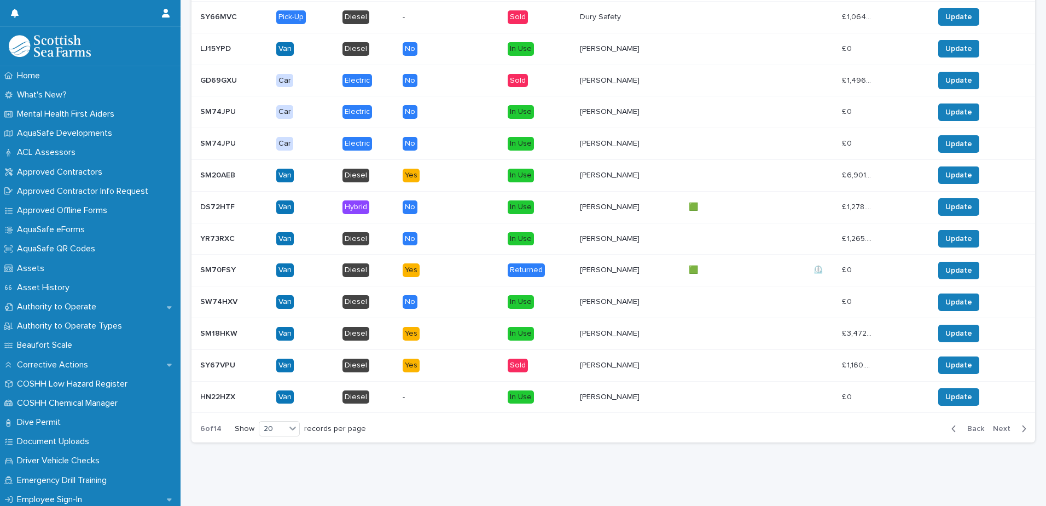
click at [995, 425] on span "Next" at bounding box center [1005, 429] width 24 height 8
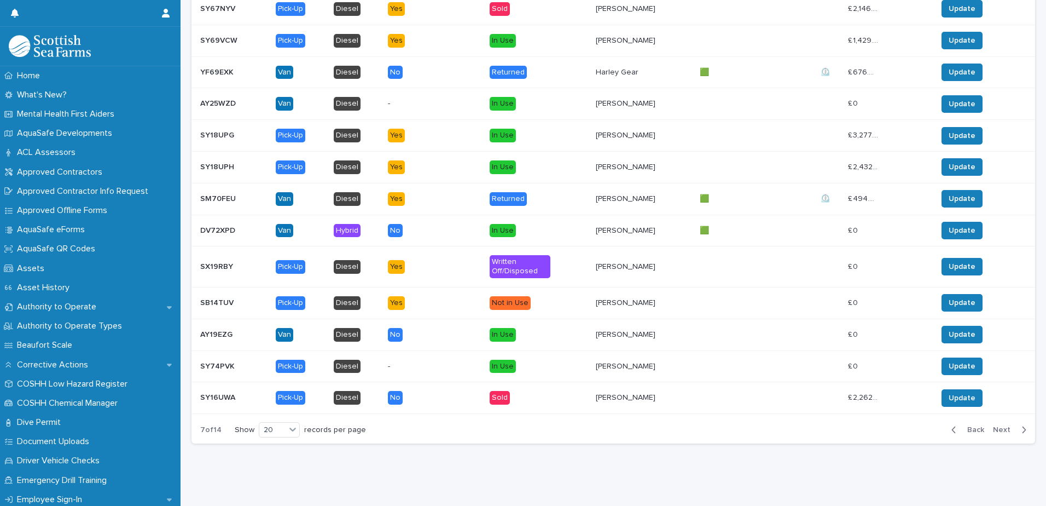
click at [221, 167] on p "SY18UPH" at bounding box center [218, 165] width 36 height 11
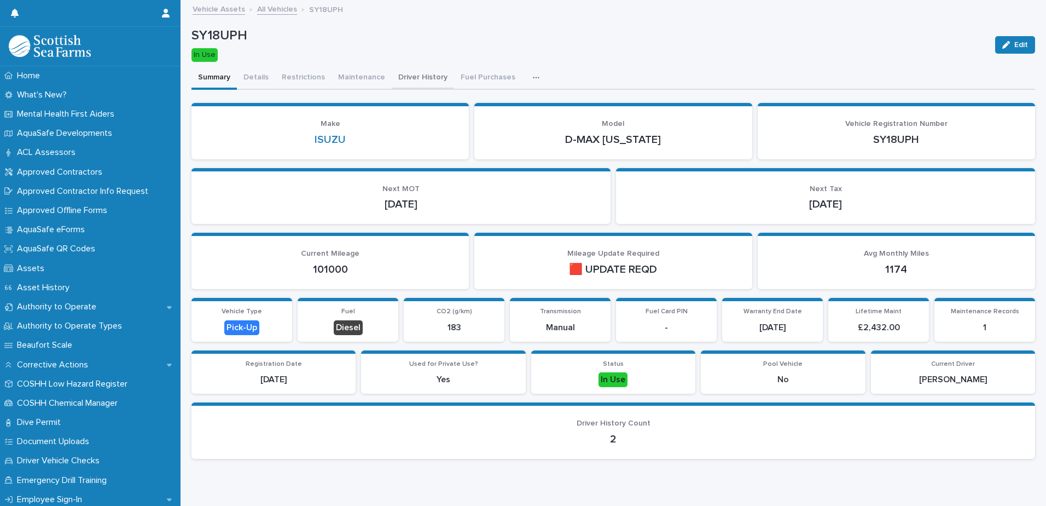
click at [411, 75] on button "Driver History" at bounding box center [423, 78] width 62 height 23
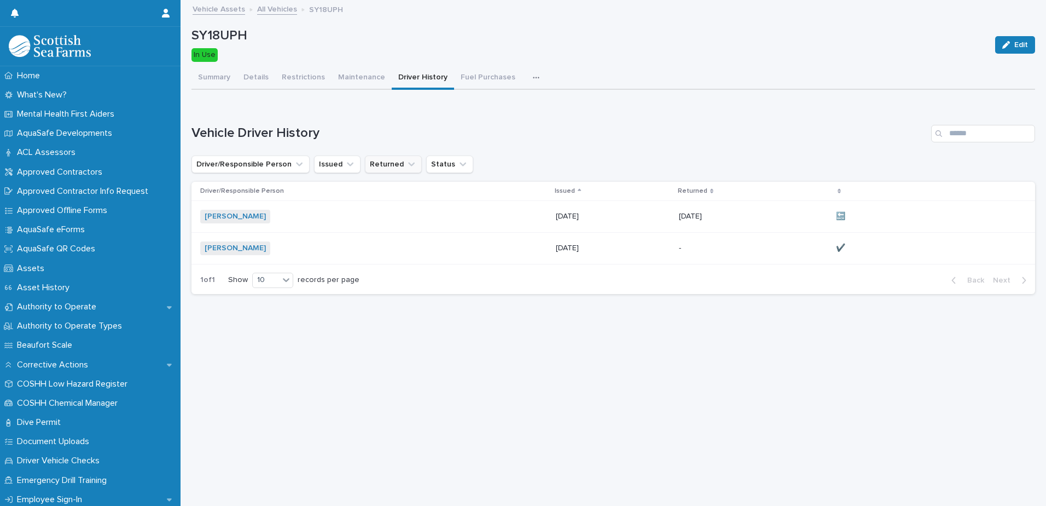
click at [406, 165] on icon "Returned" at bounding box center [411, 164] width 11 height 11
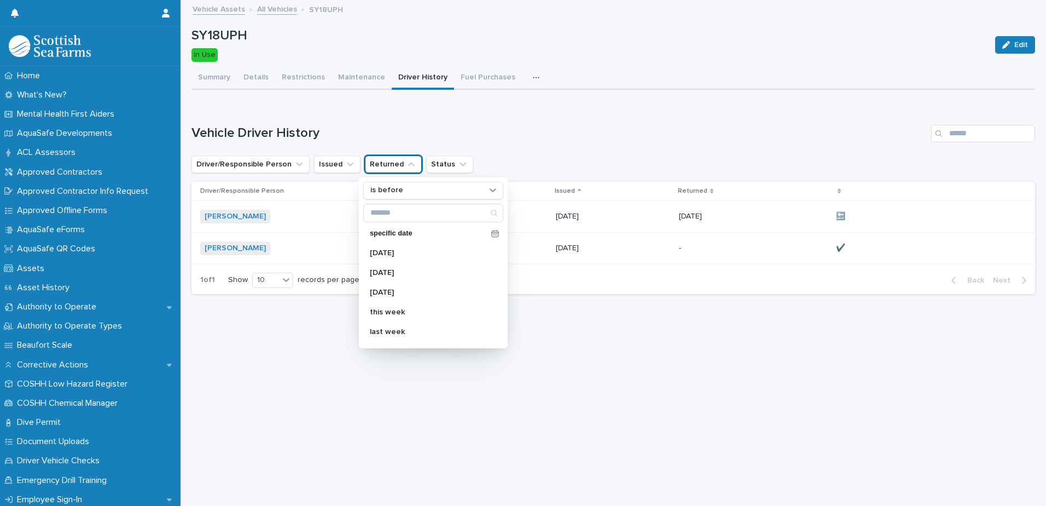
click at [408, 165] on icon "Returned" at bounding box center [411, 164] width 7 height 4
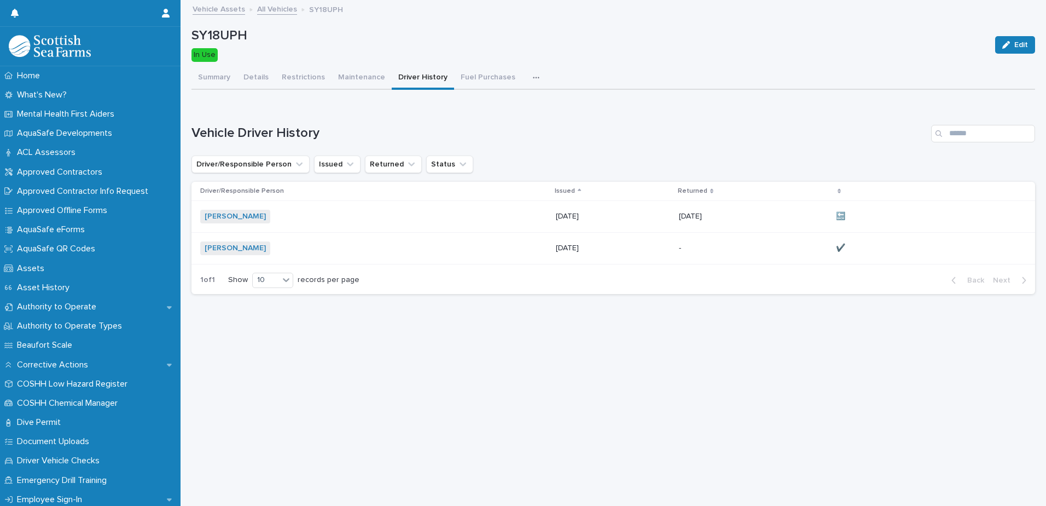
click at [293, 242] on div "[PERSON_NAME] + 0" at bounding box center [296, 248] width 192 height 14
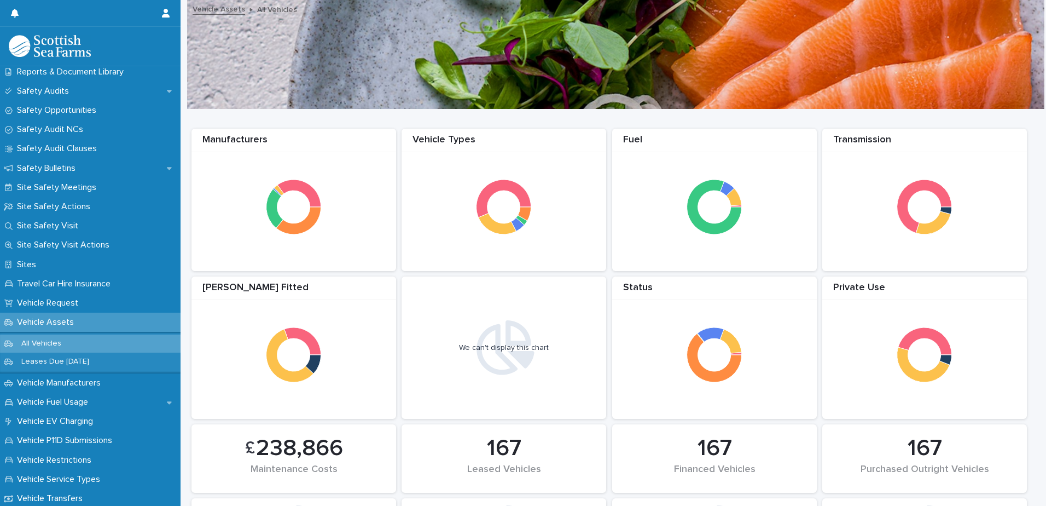
scroll to position [590, 0]
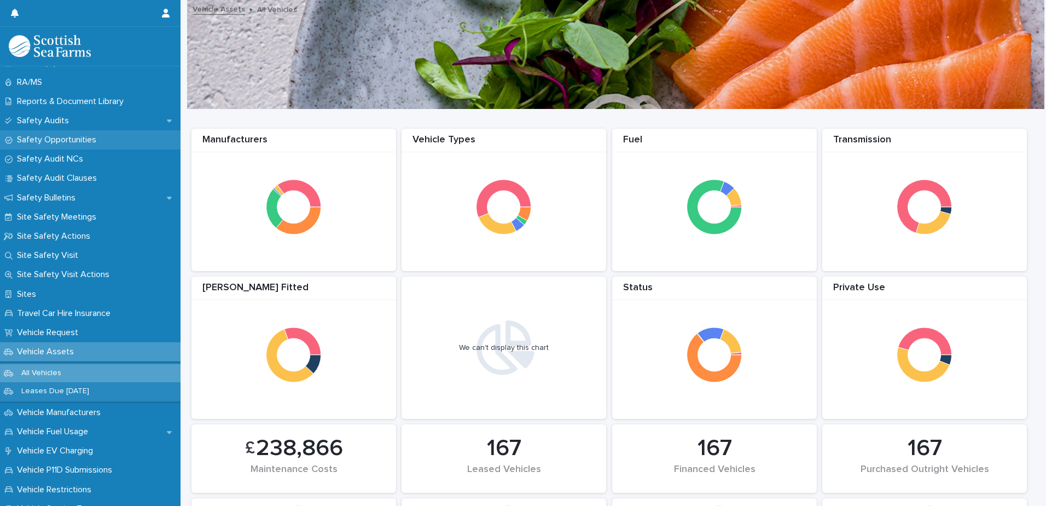
click at [47, 142] on p "Safety Opportunities" at bounding box center [59, 140] width 92 height 10
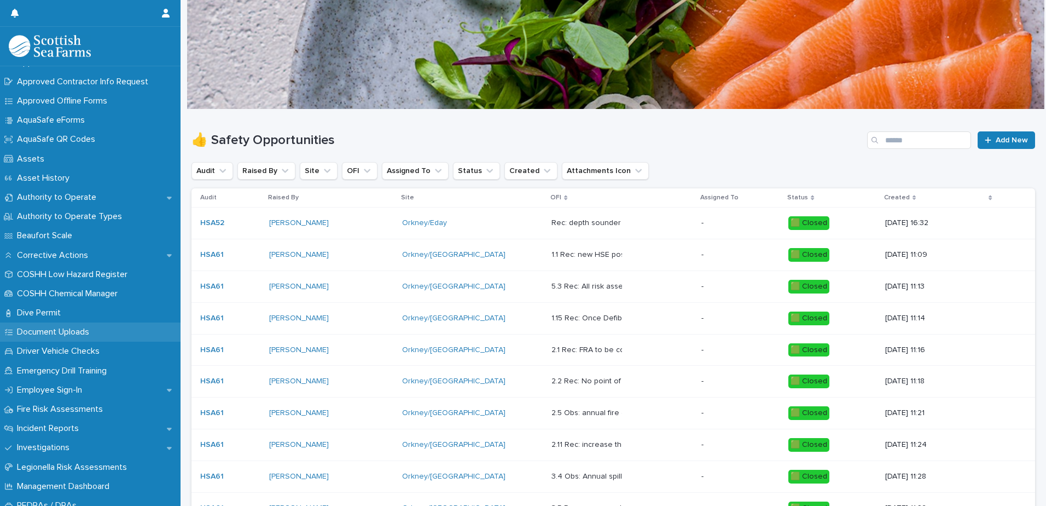
scroll to position [164, 0]
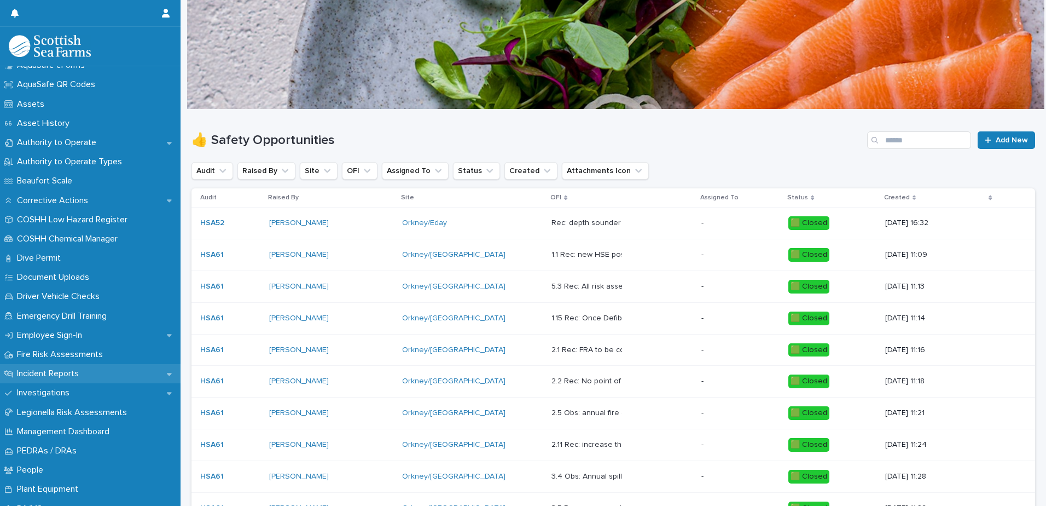
click at [68, 375] on p "Incident Reports" at bounding box center [50, 373] width 75 height 10
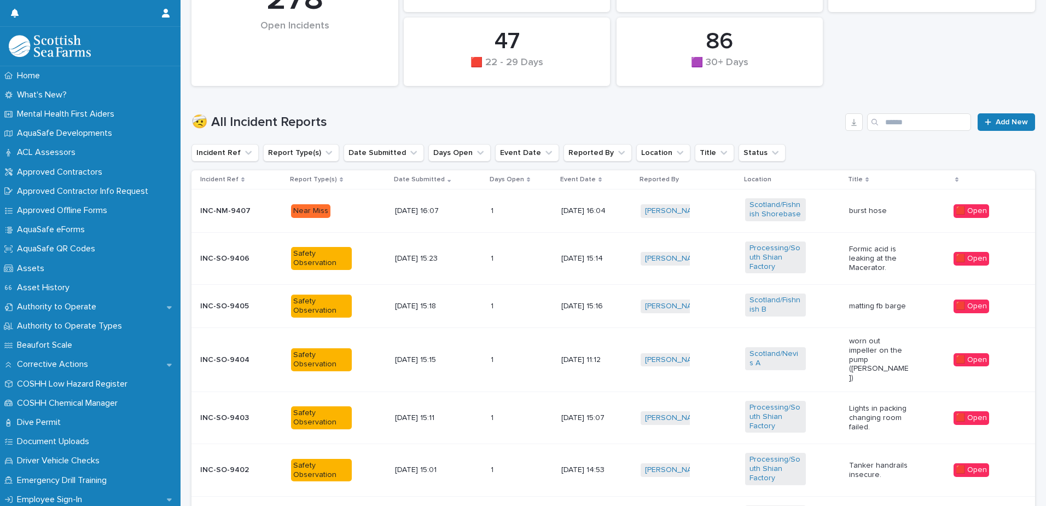
scroll to position [274, 0]
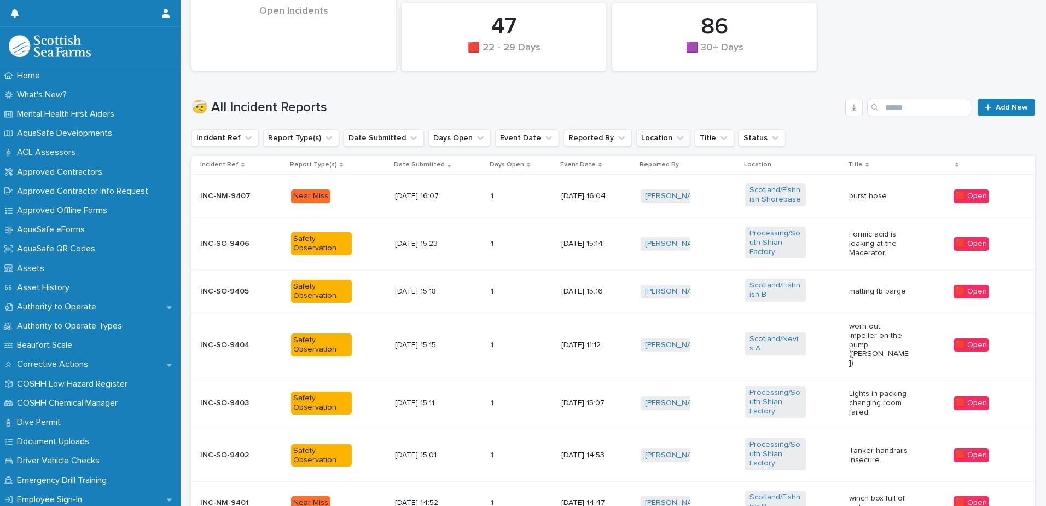
click at [675, 136] on icon "Location" at bounding box center [680, 137] width 11 height 11
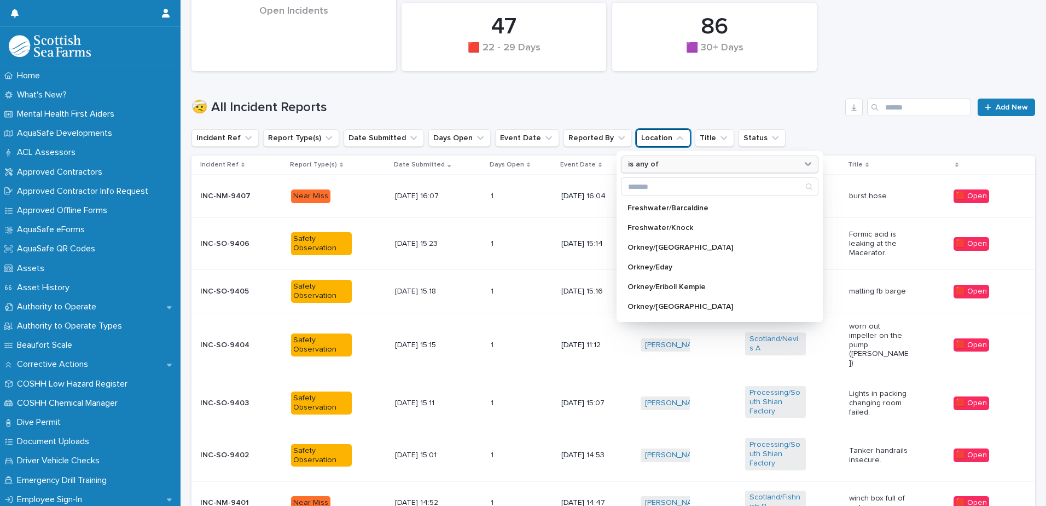
click at [803, 163] on icon at bounding box center [808, 163] width 11 height 11
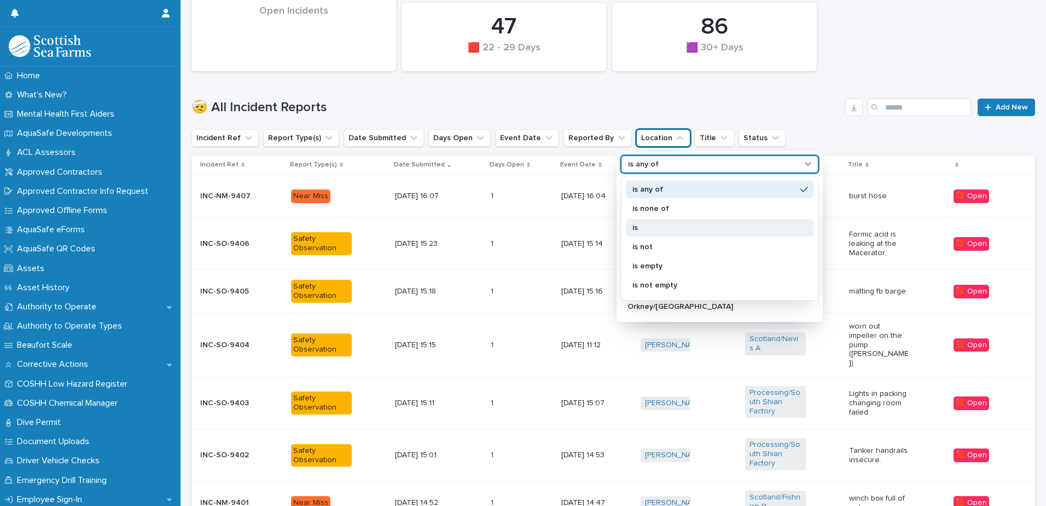
click at [639, 227] on p "is" at bounding box center [715, 228] width 164 height 8
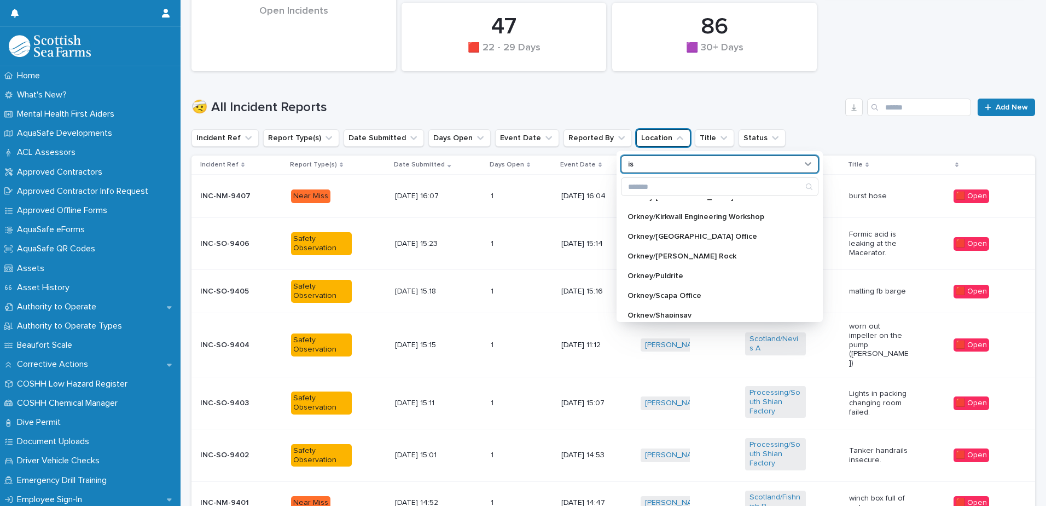
scroll to position [164, 0]
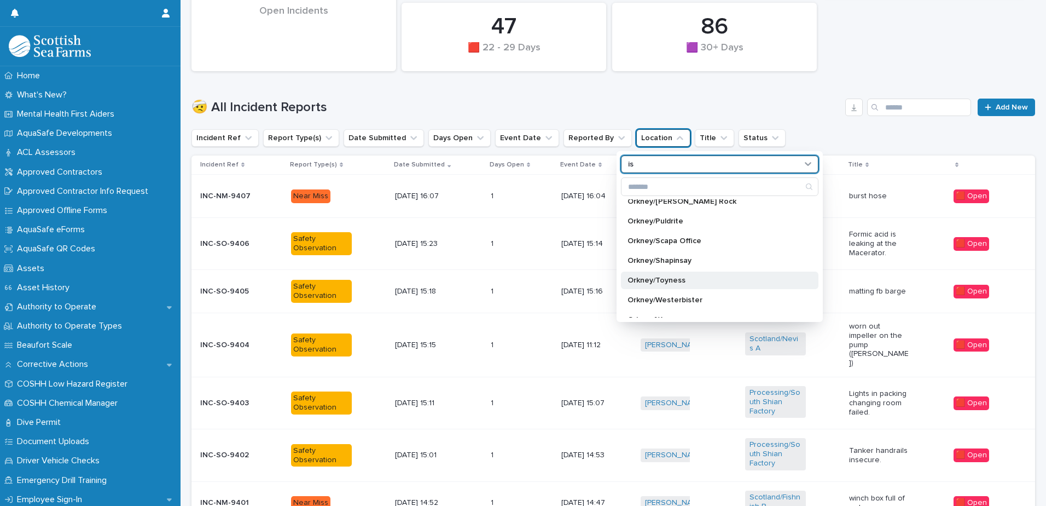
click at [666, 280] on p "Orkney/Toyness" at bounding box center [714, 280] width 173 height 8
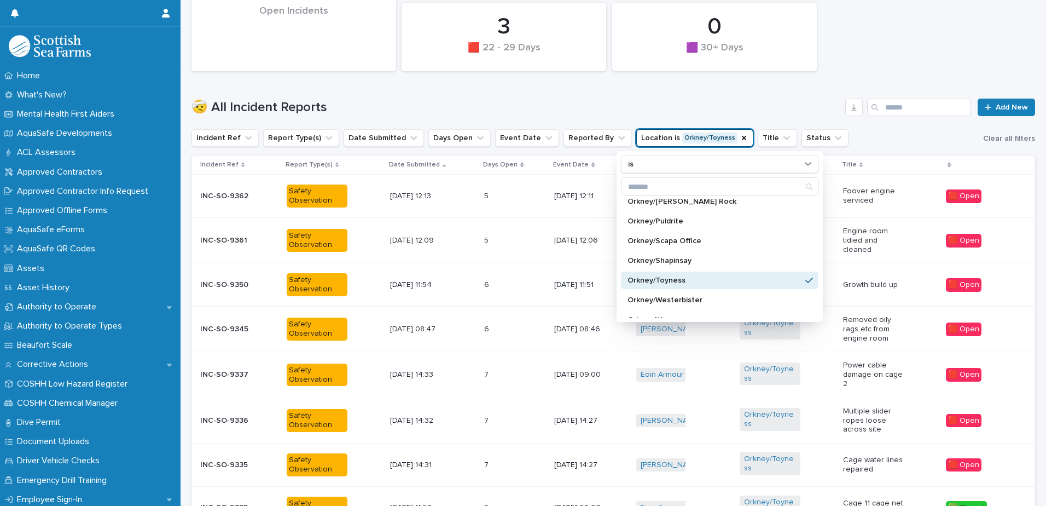
click at [740, 90] on div "🤕 All Incident Reports Add New" at bounding box center [614, 103] width 844 height 53
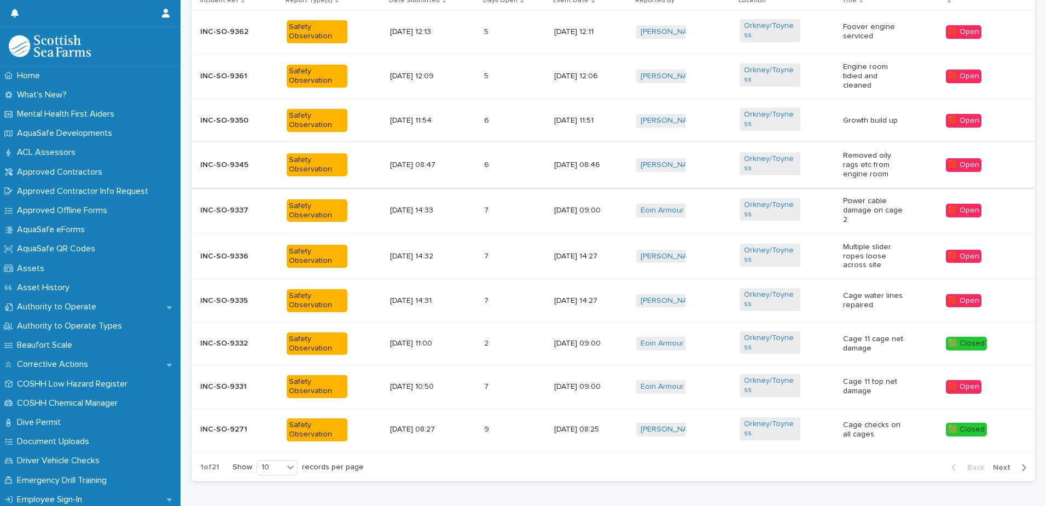
scroll to position [485, 0]
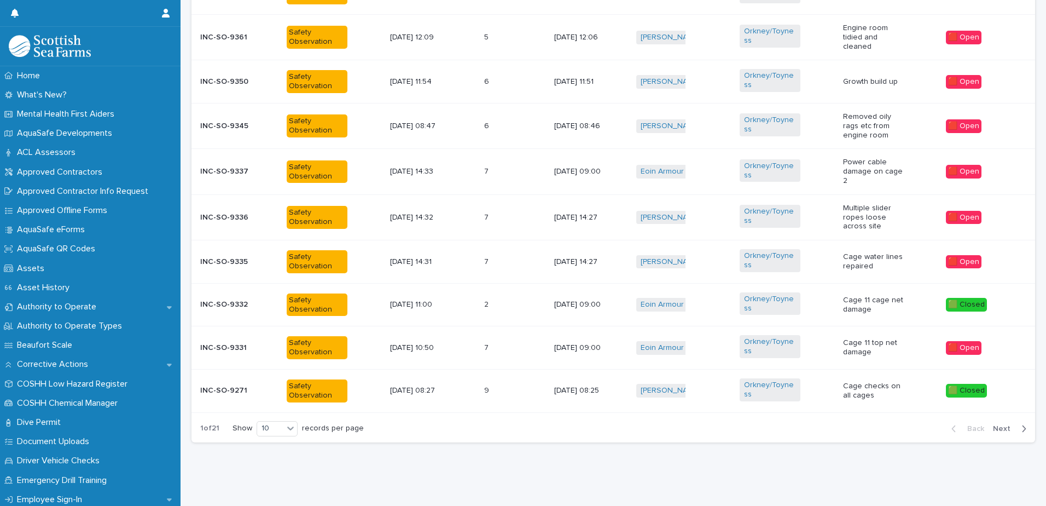
click at [993, 425] on span "Next" at bounding box center [1005, 429] width 24 height 8
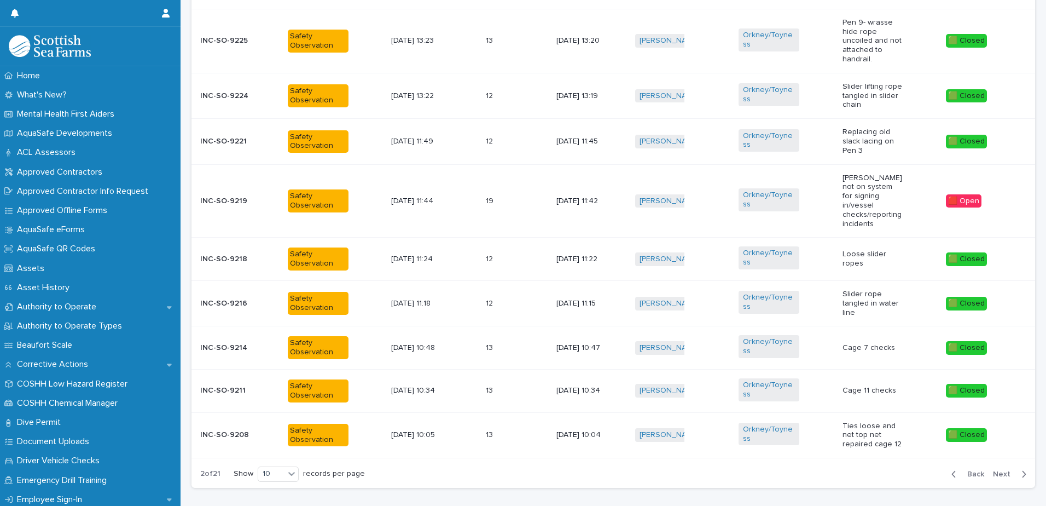
scroll to position [507, 0]
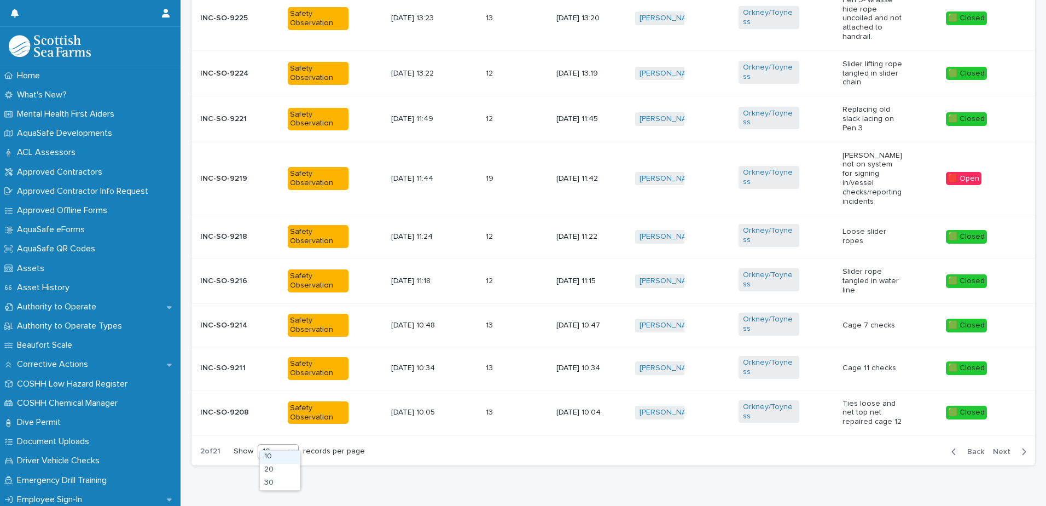
click at [292, 445] on icon at bounding box center [291, 450] width 11 height 11
click at [277, 484] on div "30" at bounding box center [280, 483] width 40 height 13
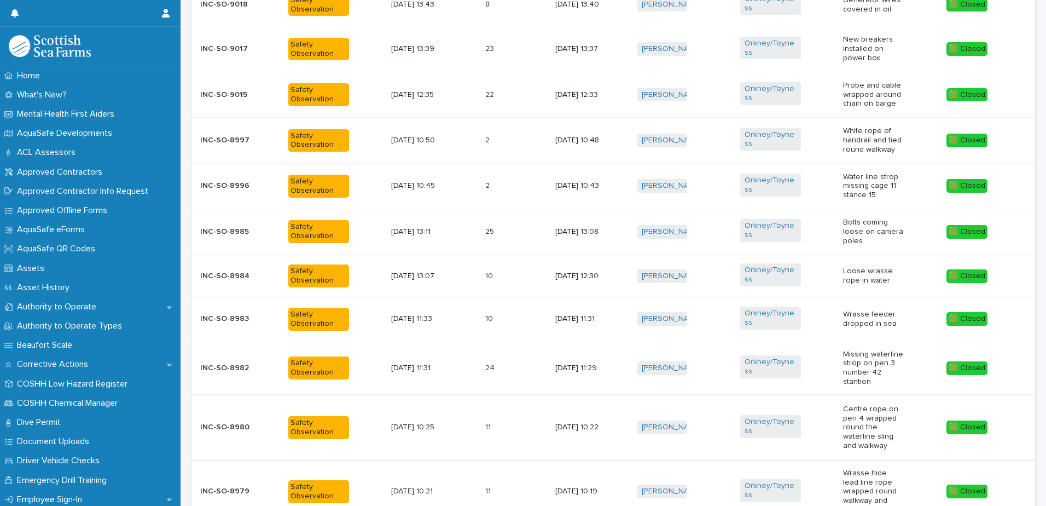
scroll to position [1410, 0]
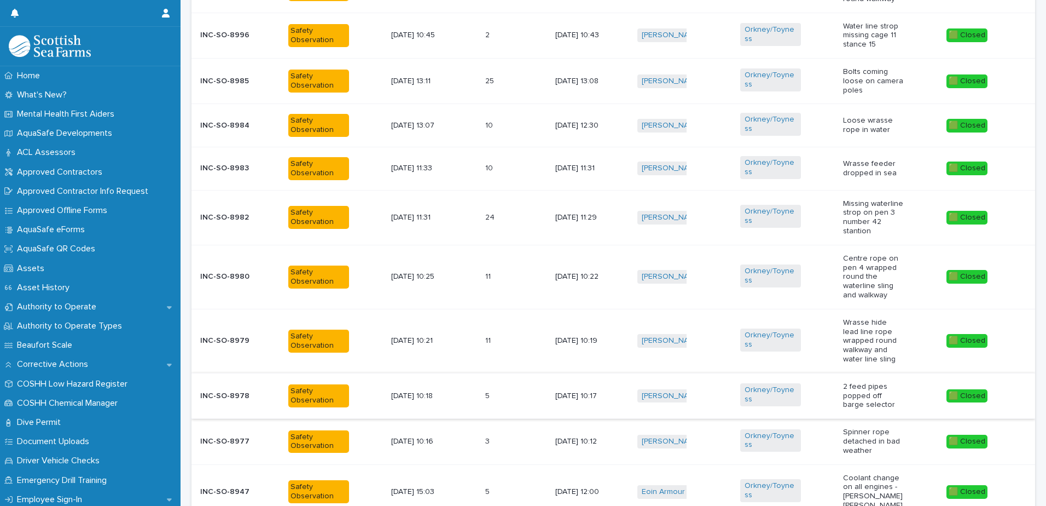
scroll to position [1296, 0]
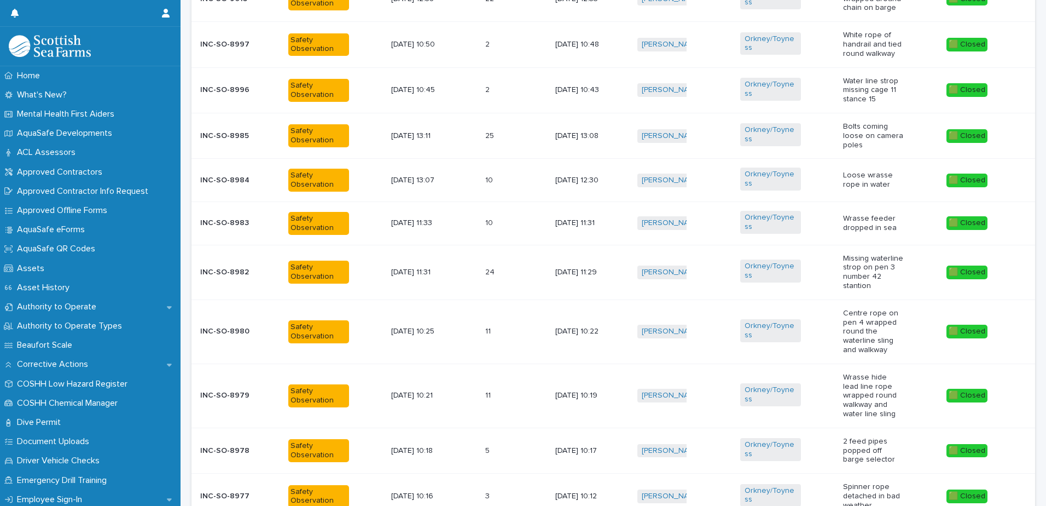
click at [222, 218] on p "INC-SO-8983" at bounding box center [230, 222] width 61 height 9
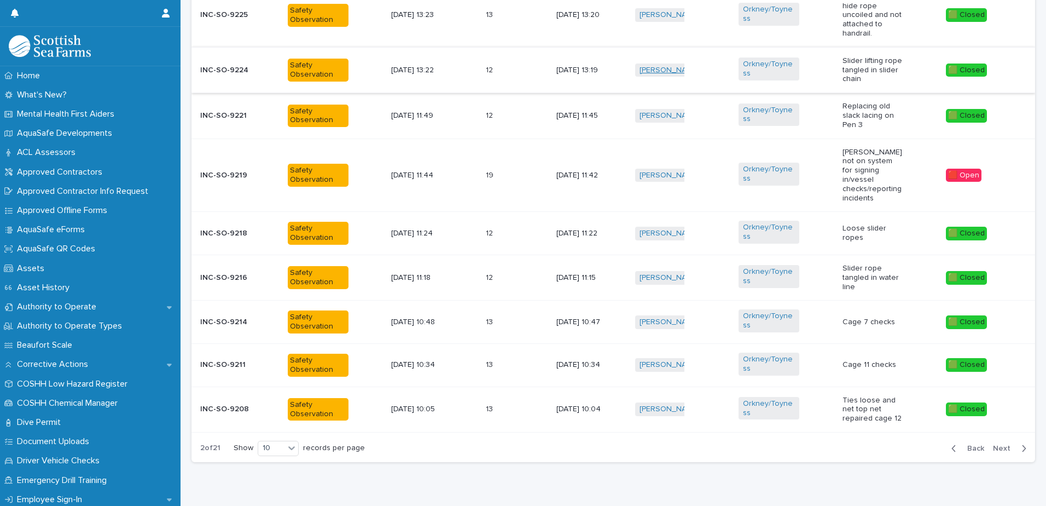
scroll to position [529, 0]
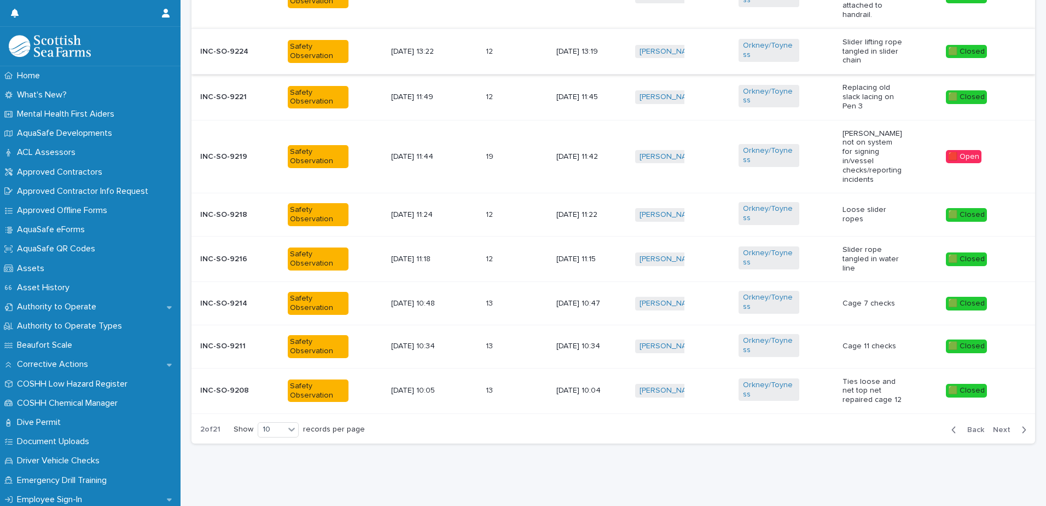
click at [993, 426] on span "Next" at bounding box center [1005, 430] width 24 height 8
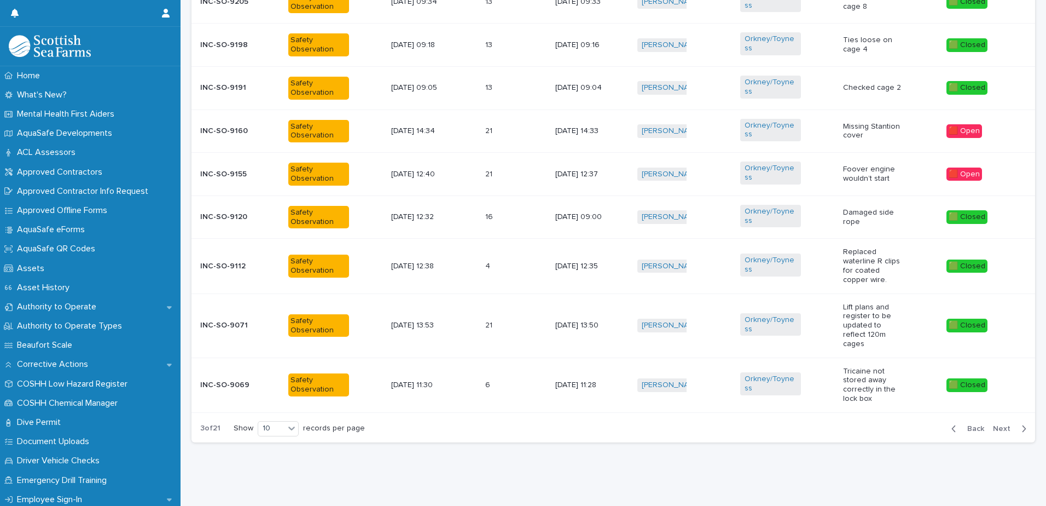
scroll to position [512, 0]
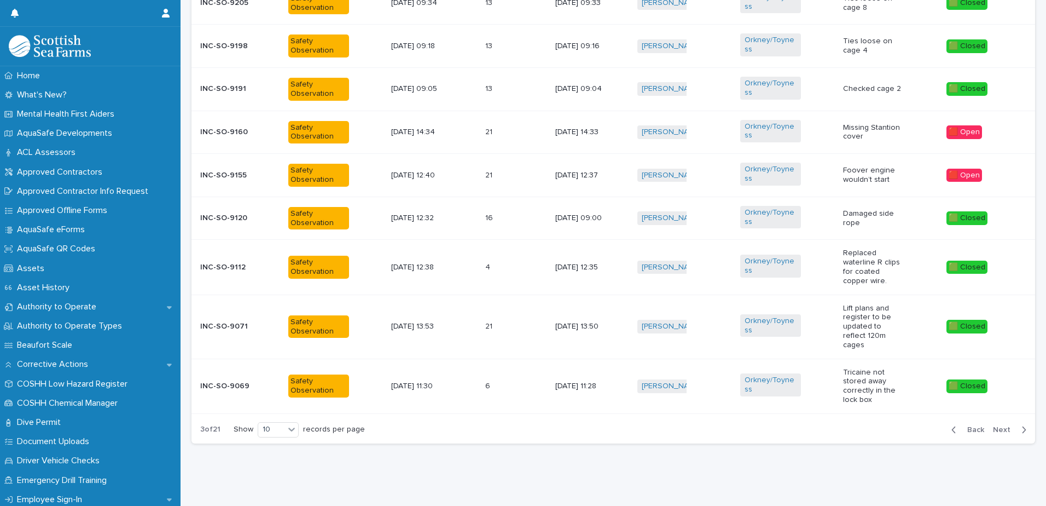
click at [227, 89] on p "INC-SO-9191" at bounding box center [230, 88] width 61 height 9
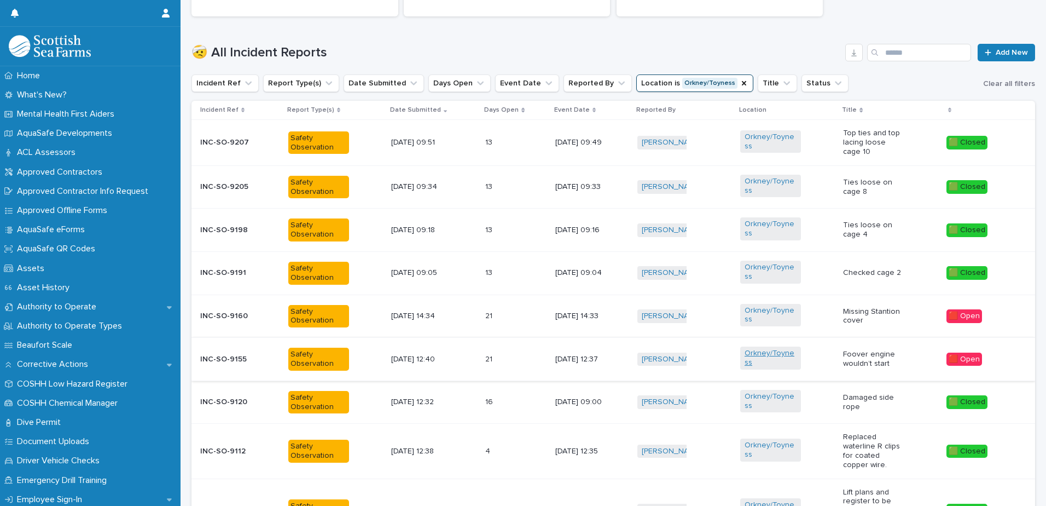
scroll to position [512, 0]
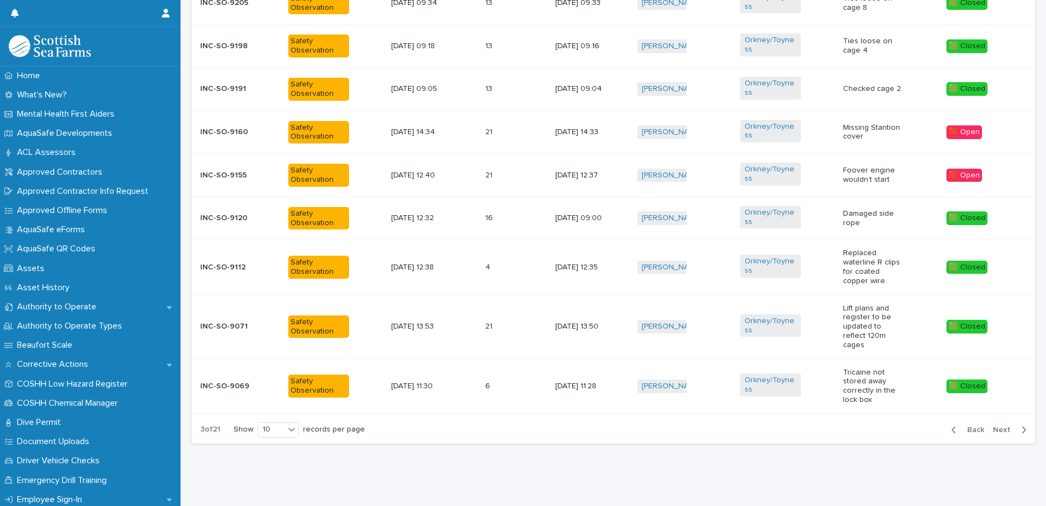
click at [998, 426] on span "Next" at bounding box center [1005, 430] width 24 height 8
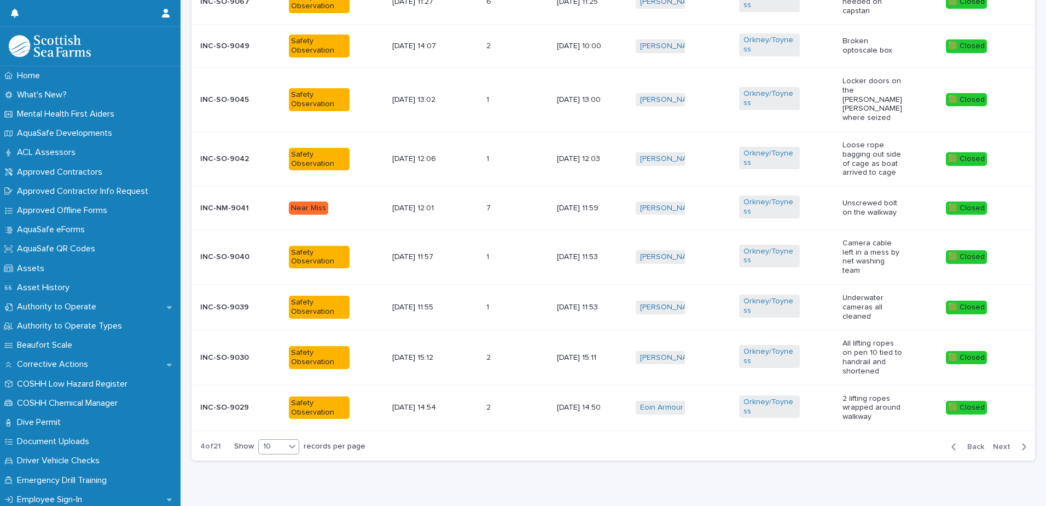
scroll to position [511, 0]
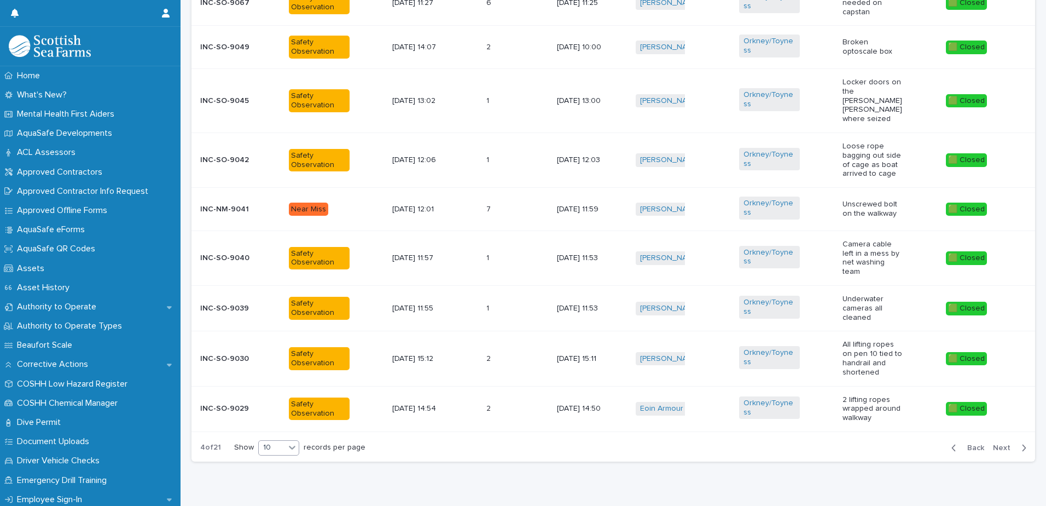
click at [292, 442] on icon at bounding box center [292, 447] width 11 height 11
click at [276, 456] on div "30" at bounding box center [280, 460] width 40 height 13
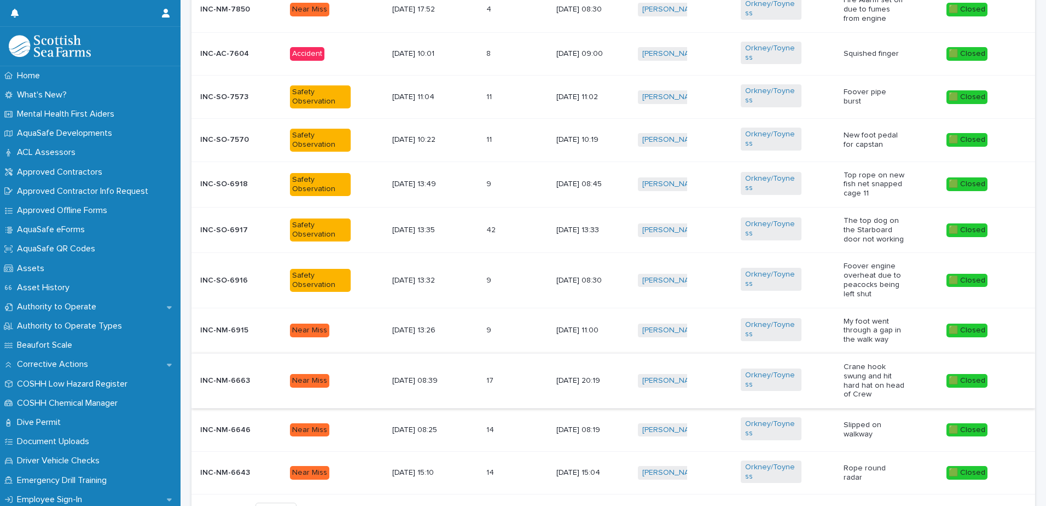
scroll to position [1400, 0]
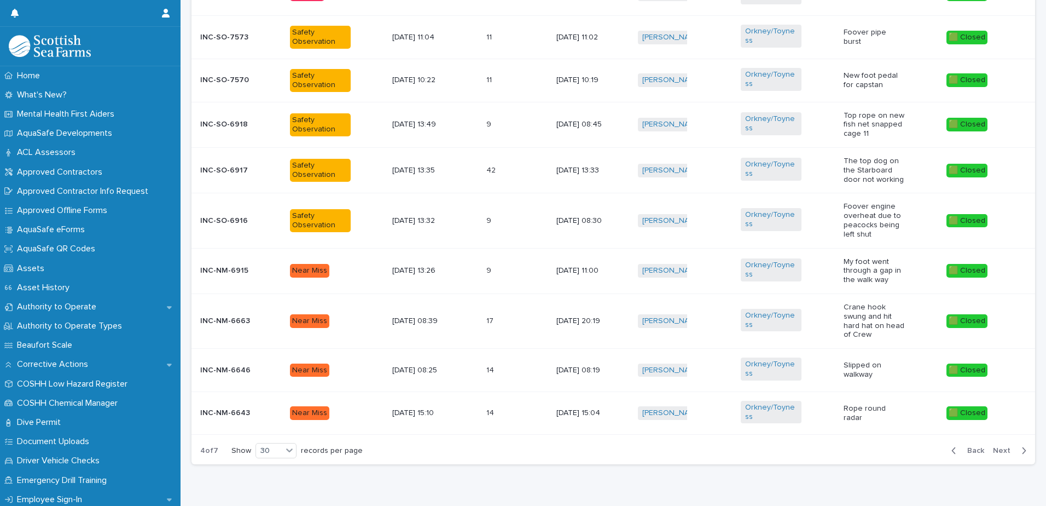
click at [997, 447] on span "Next" at bounding box center [1005, 451] width 24 height 8
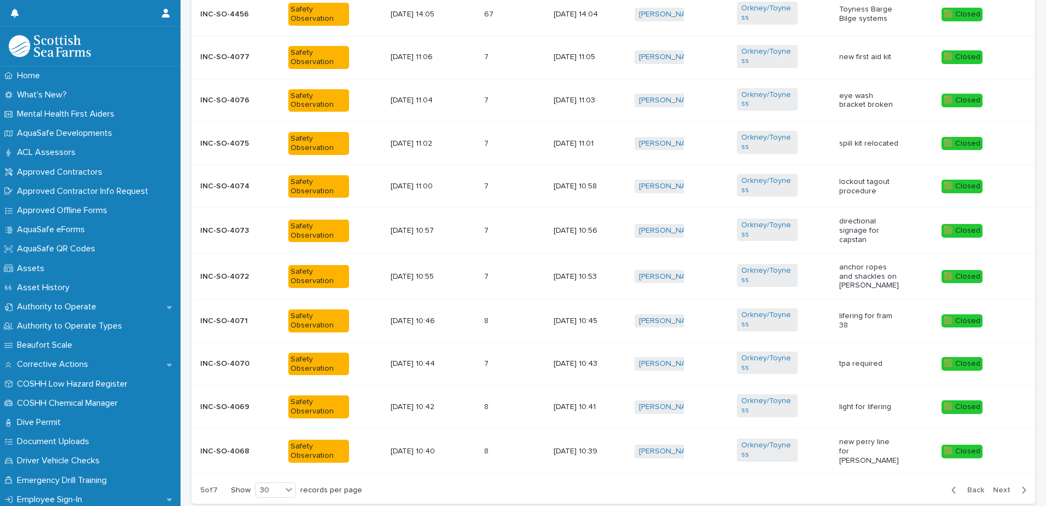
click at [224, 272] on p "INC-SO-4072" at bounding box center [230, 276] width 61 height 9
